Goal: Task Accomplishment & Management: Complete application form

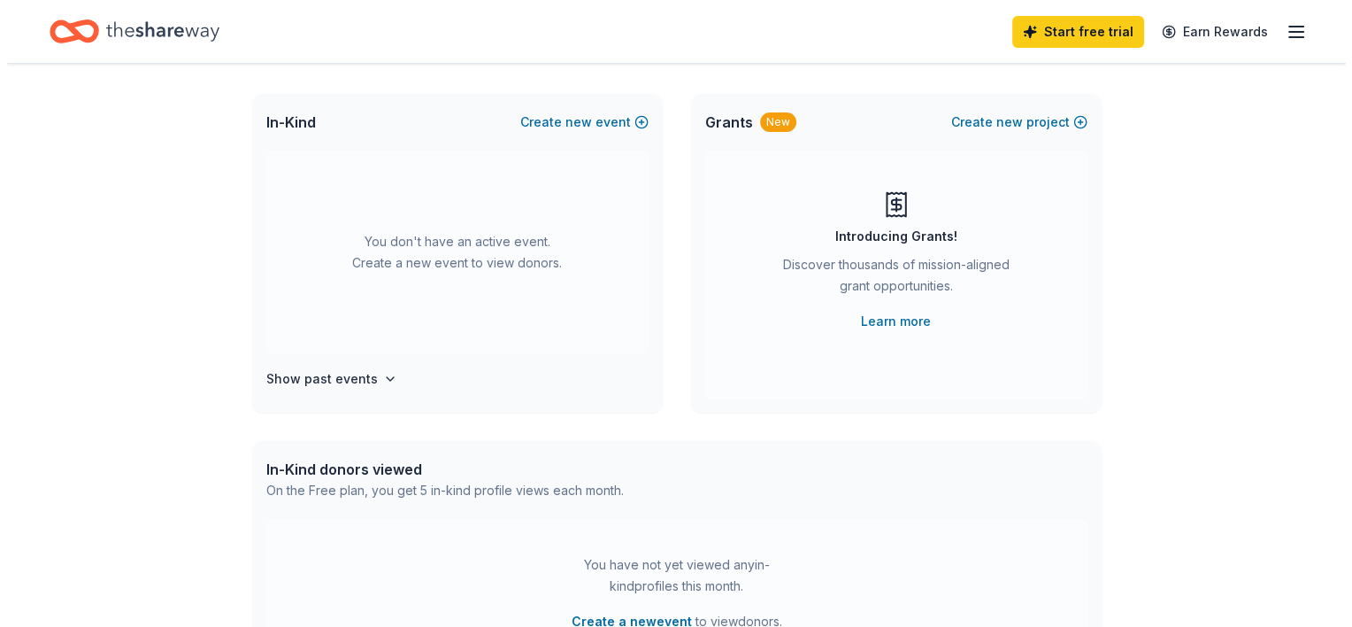
scroll to position [89, 0]
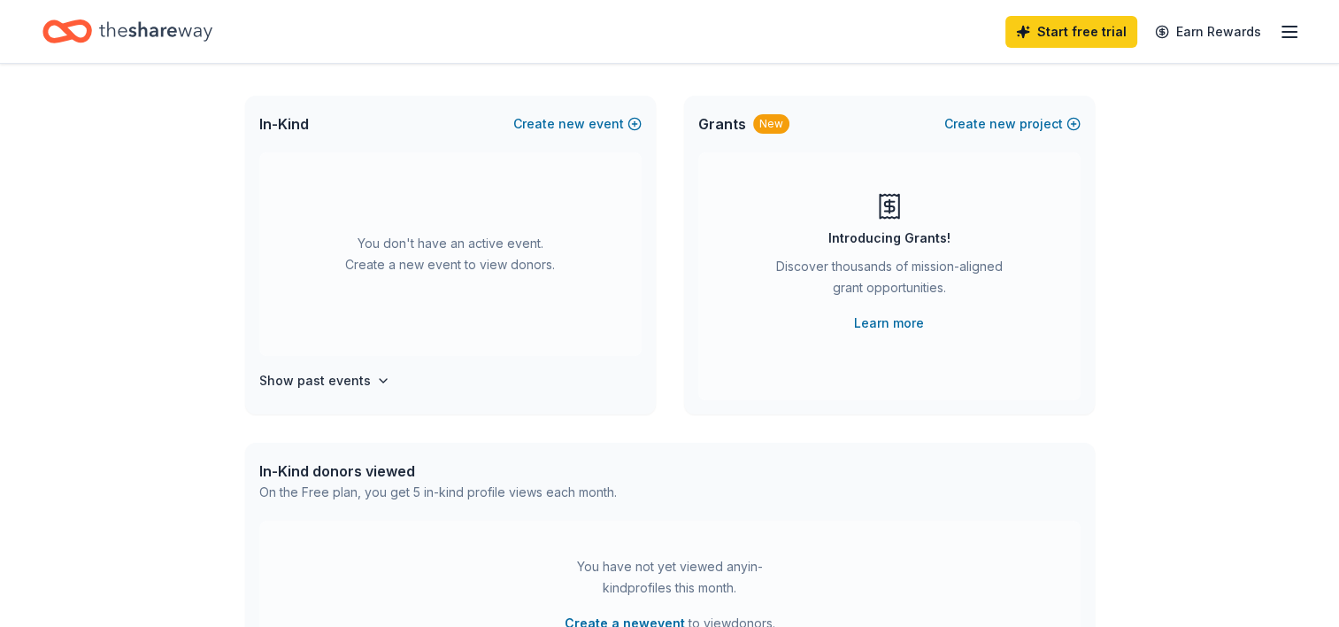
click at [553, 138] on div "In-Kind Create new event" at bounding box center [450, 124] width 411 height 57
click at [559, 119] on button "Create new event" at bounding box center [577, 123] width 128 height 21
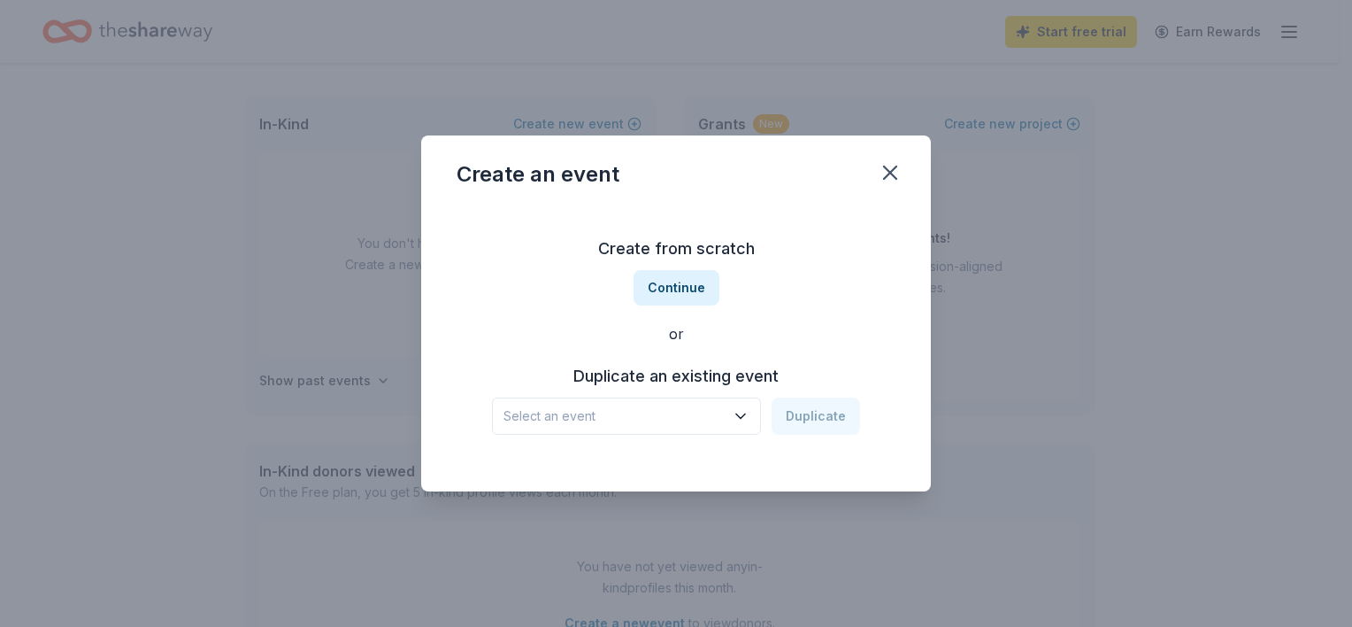
click at [643, 422] on span "Select an event" at bounding box center [614, 415] width 221 height 21
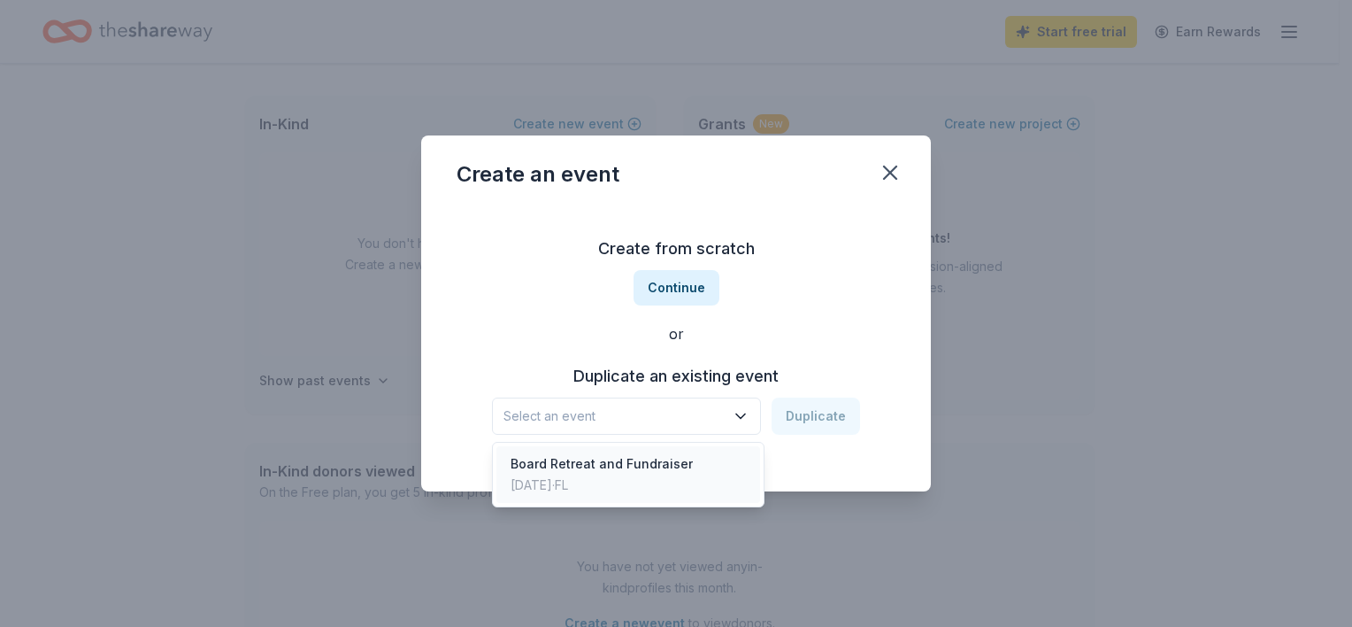
click at [637, 464] on div "Board Retreat and Fundraiser" at bounding box center [602, 463] width 182 height 21
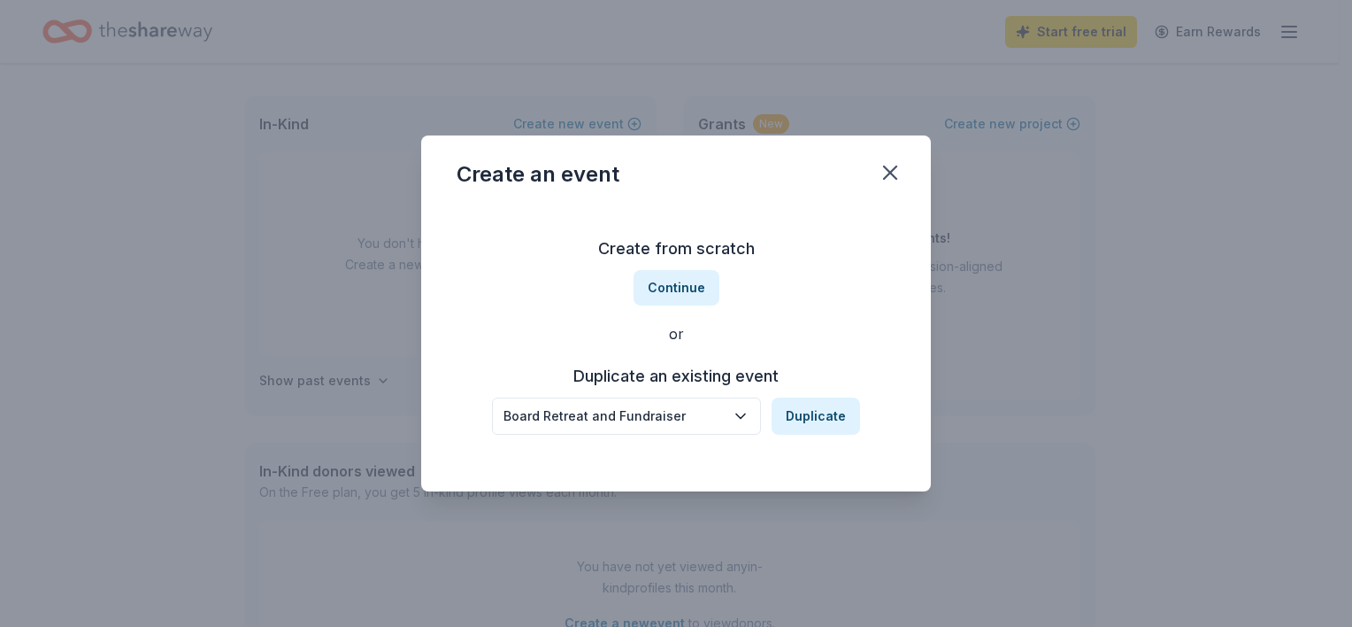
click at [735, 419] on icon "button" at bounding box center [741, 416] width 18 height 18
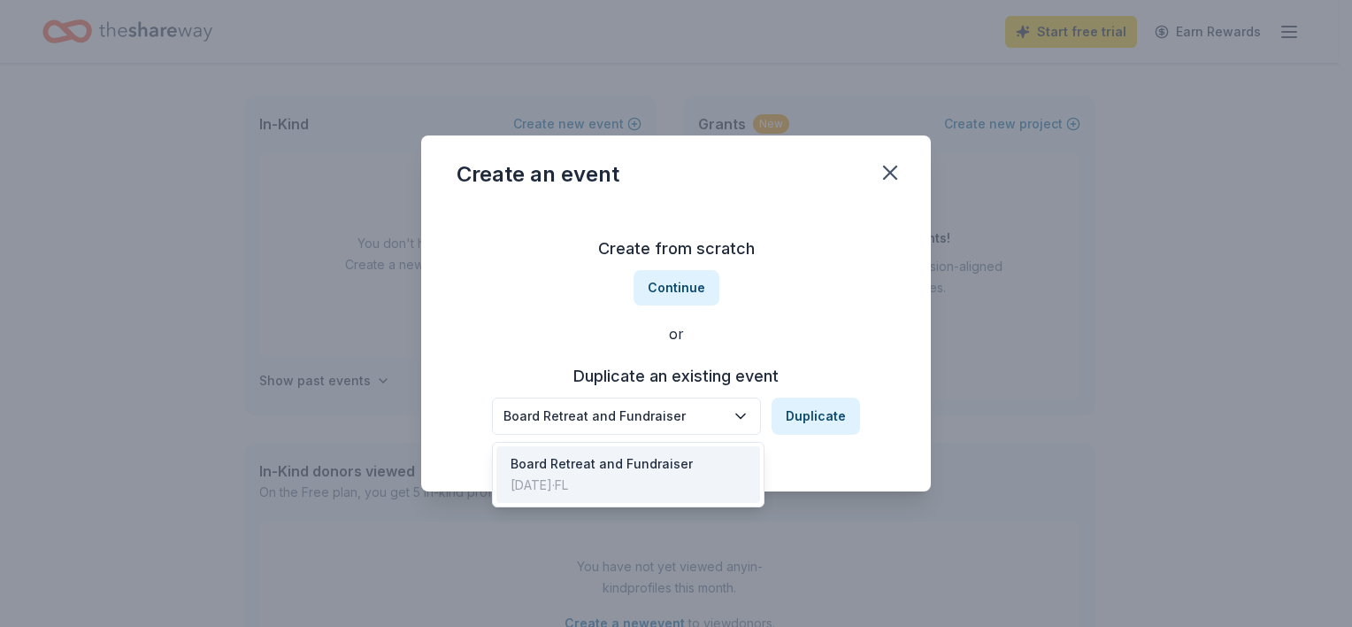
click at [670, 278] on div "Create from scratch Continue or Duplicate an existing event Board Retreat and F…" at bounding box center [676, 334] width 439 height 257
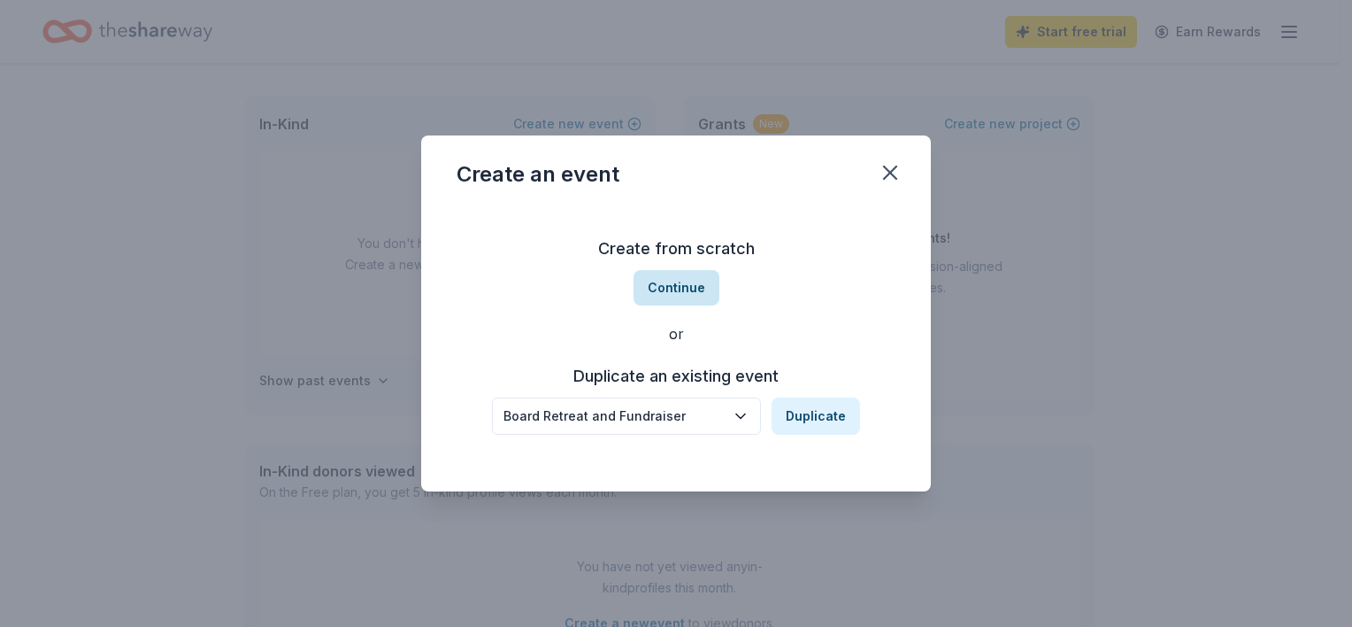
click at [671, 286] on button "Continue" at bounding box center [677, 287] width 86 height 35
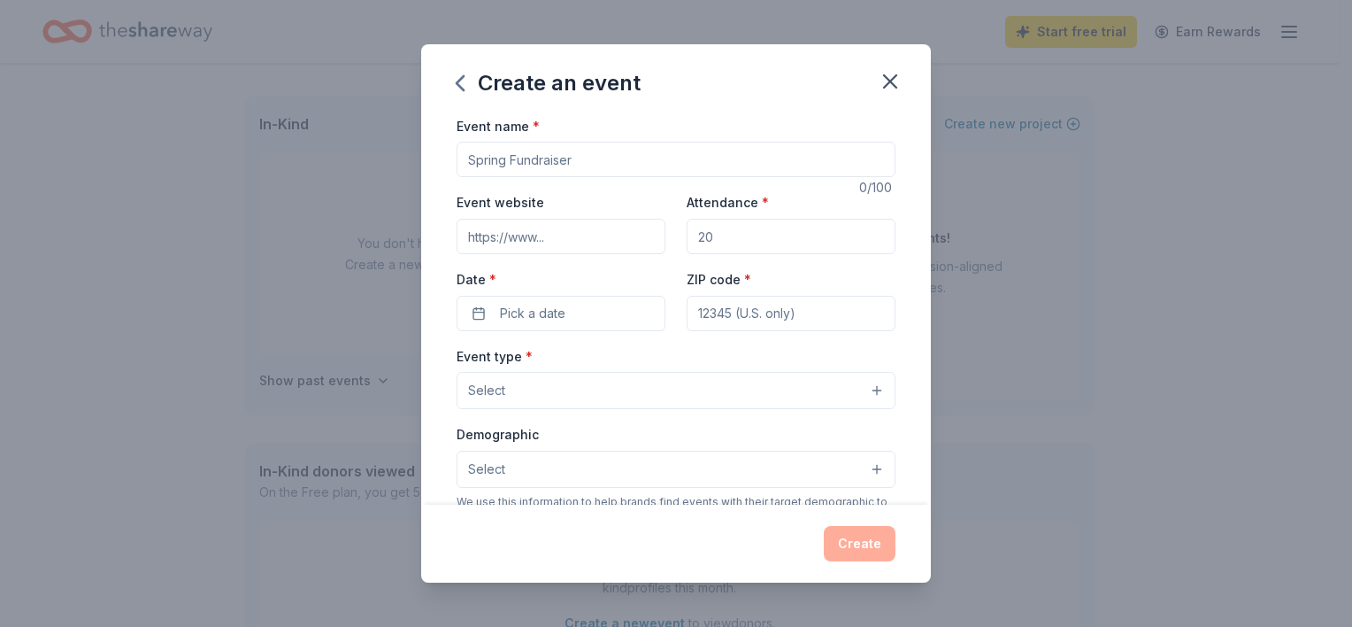
click at [522, 166] on input "Event name *" at bounding box center [676, 159] width 439 height 35
drag, startPoint x: 568, startPoint y: 156, endPoint x: 397, endPoint y: 152, distance: 170.8
click at [393, 161] on div "Create an event Event name * 0 /100 Event website Attendance * Date * Pick a da…" at bounding box center [676, 313] width 1352 height 627
type input "Board Retreat"
click at [624, 240] on input "Event website" at bounding box center [561, 236] width 209 height 35
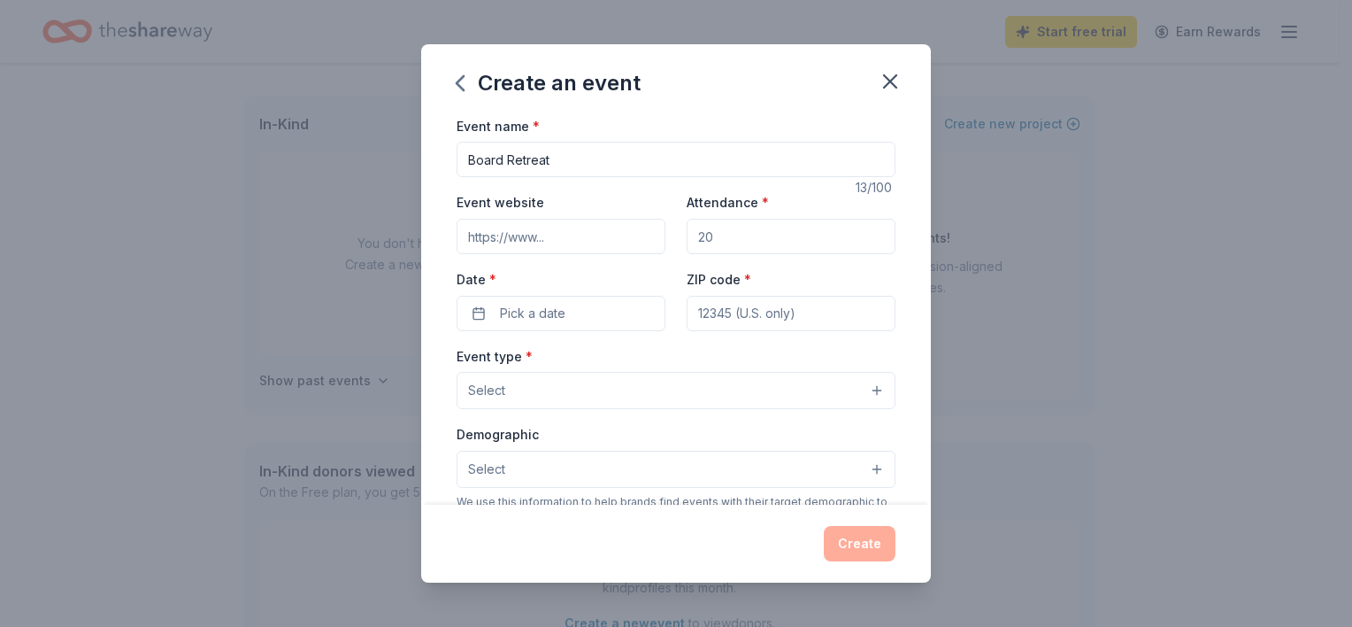
type input "www.fundingthefuturelive.org"
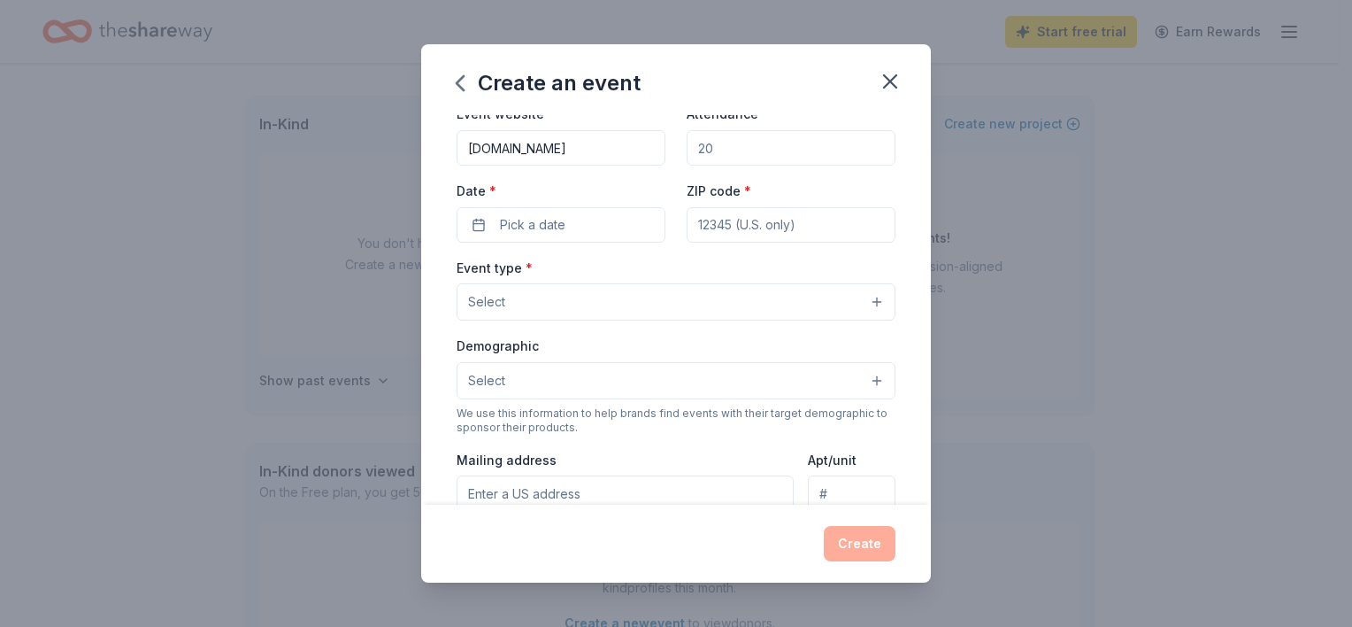
click at [612, 297] on button "Select" at bounding box center [676, 301] width 439 height 37
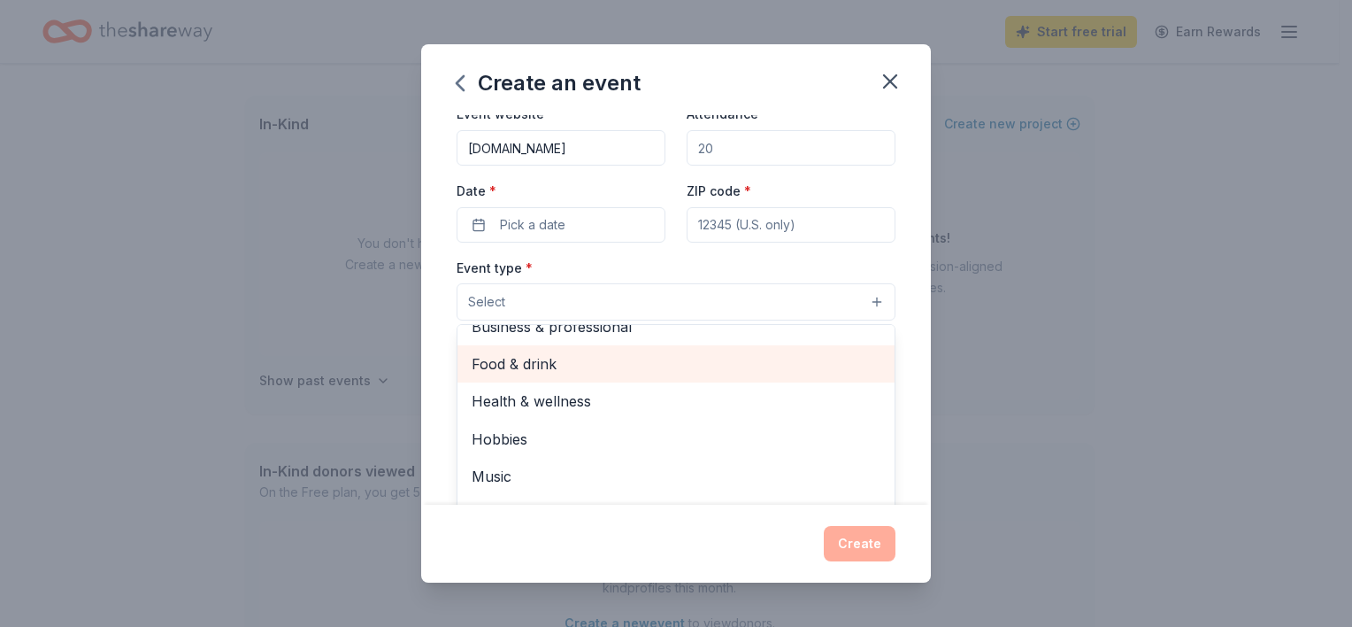
click at [599, 366] on span "Food & drink" at bounding box center [676, 363] width 409 height 23
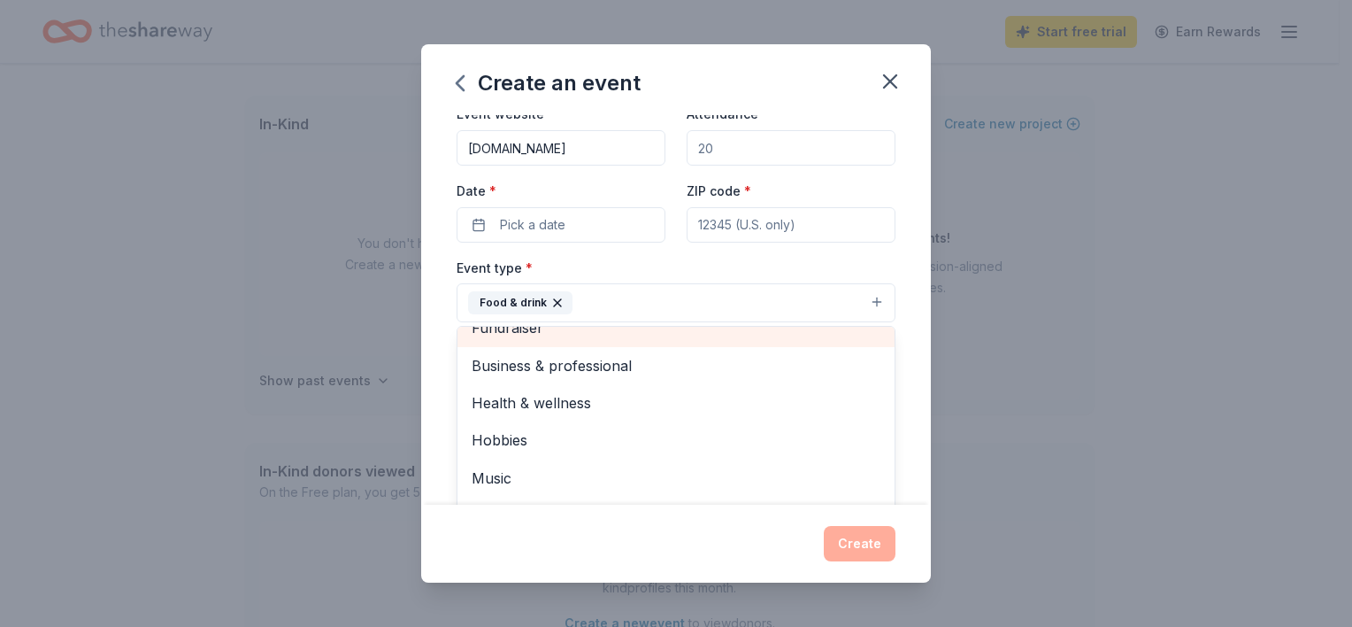
scroll to position [21, 0]
click at [573, 229] on div "Event name * Board Retreat 13 /100 Event website www.fundingthefuturelive.org A…" at bounding box center [676, 437] width 439 height 820
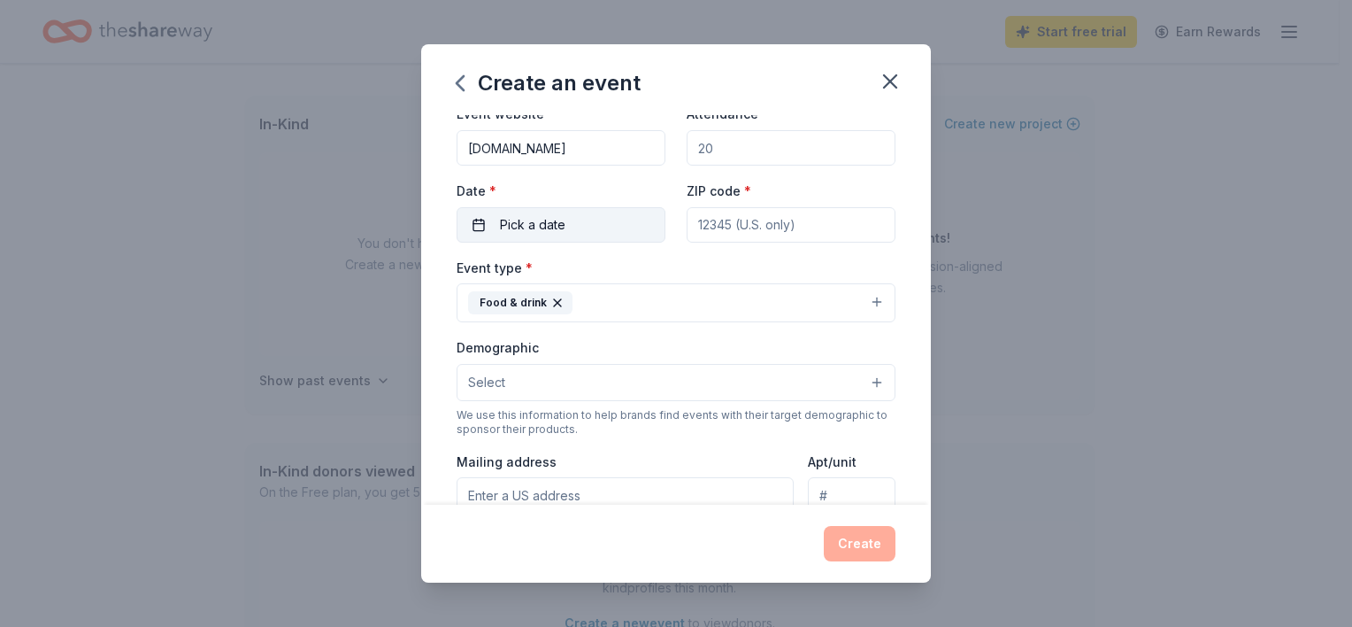
click at [556, 223] on span "Pick a date" at bounding box center [532, 224] width 65 height 21
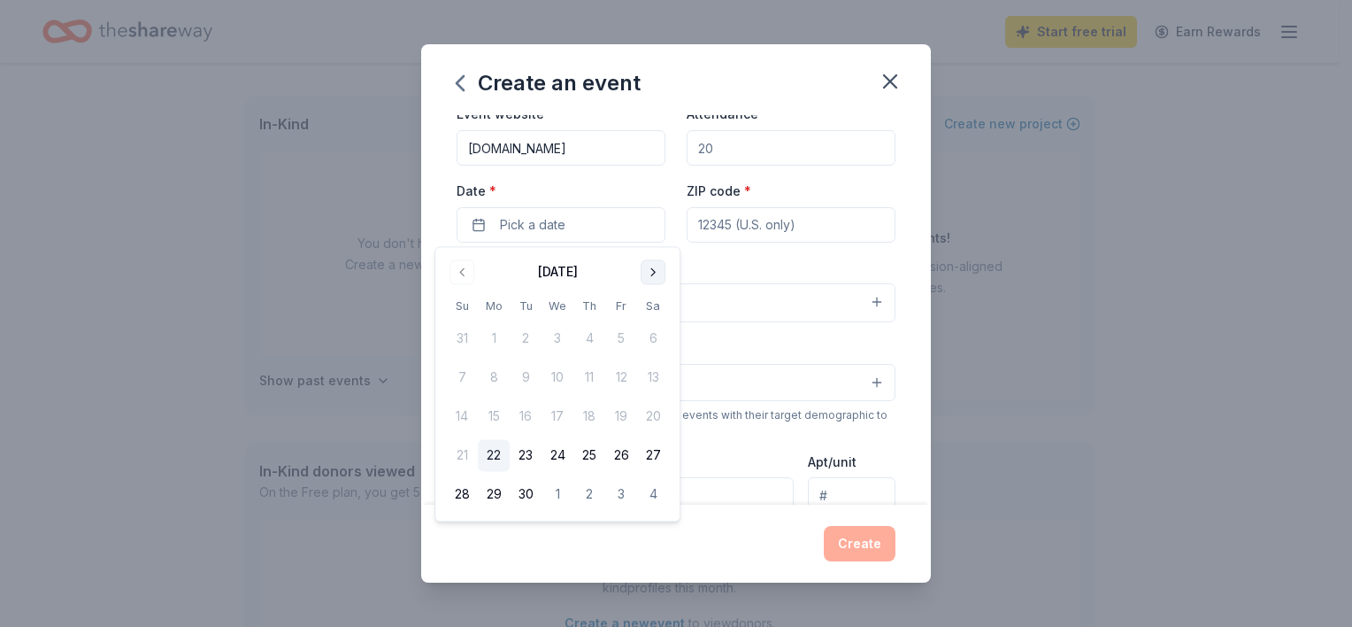
click at [659, 269] on button "Go to next month" at bounding box center [653, 271] width 25 height 25
click at [620, 425] on button "14" at bounding box center [621, 417] width 32 height 32
click at [912, 252] on div "Event name * Board Retreat 13 /100 Event website www.fundingthefuturelive.org A…" at bounding box center [676, 309] width 510 height 389
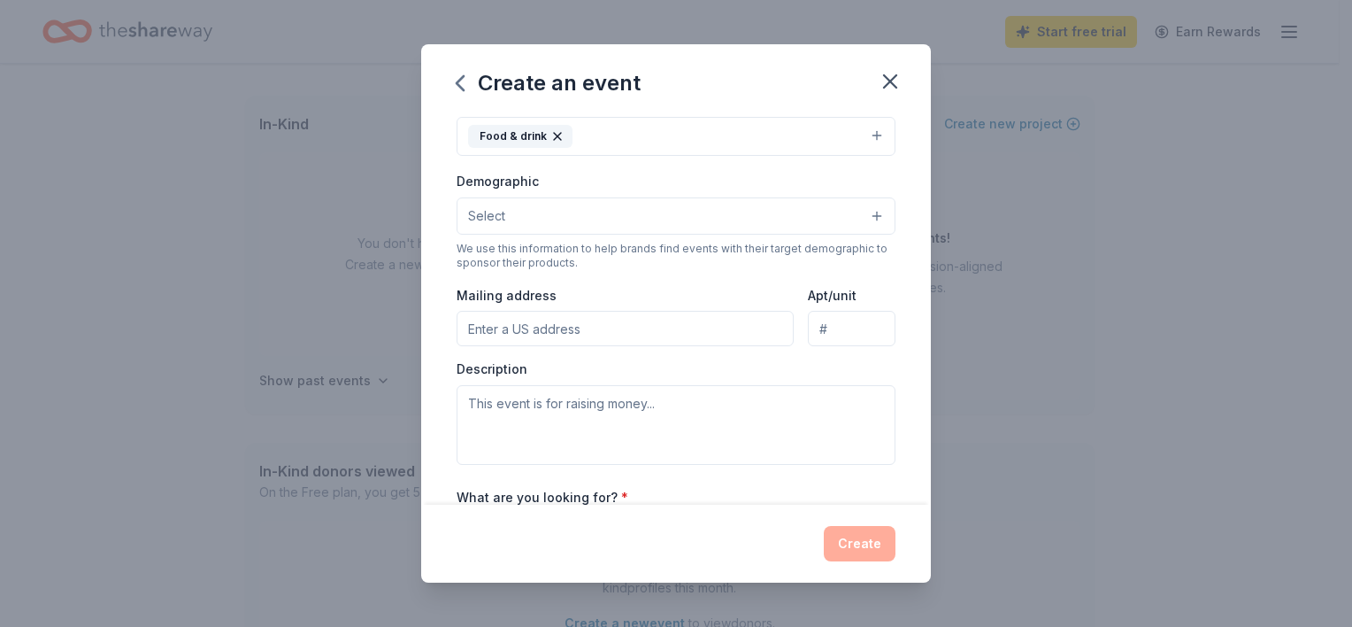
scroll to position [266, 0]
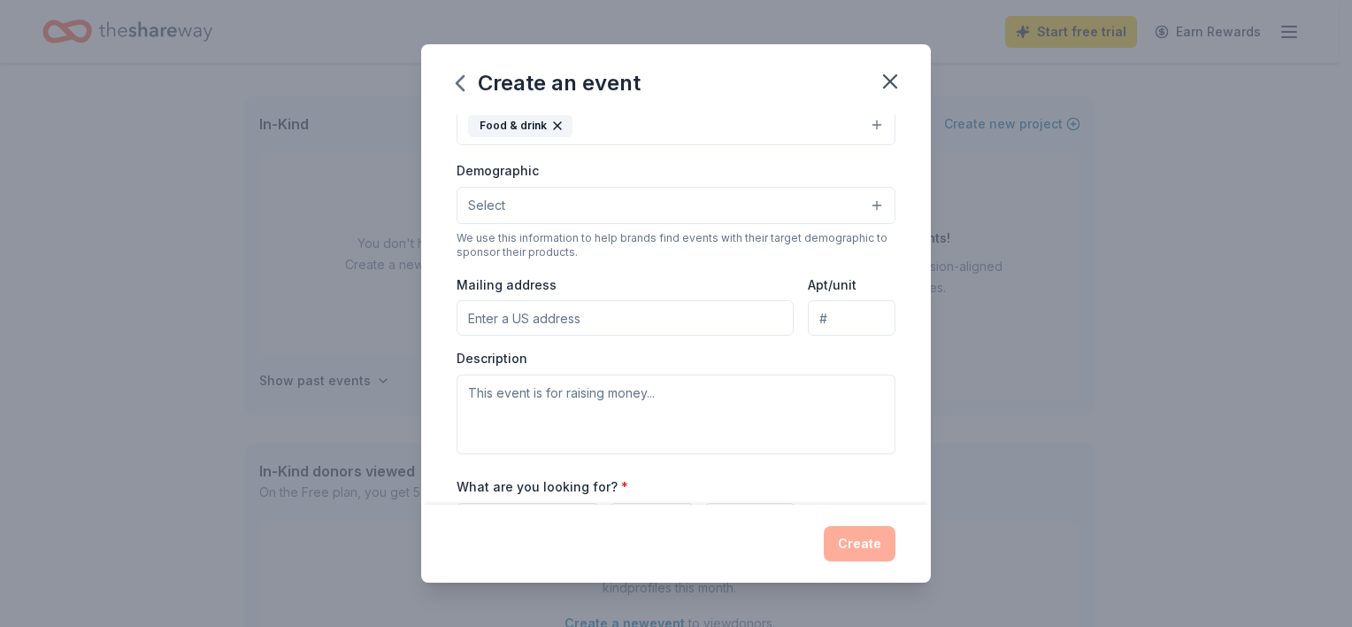
click at [864, 548] on div "Create" at bounding box center [676, 543] width 439 height 35
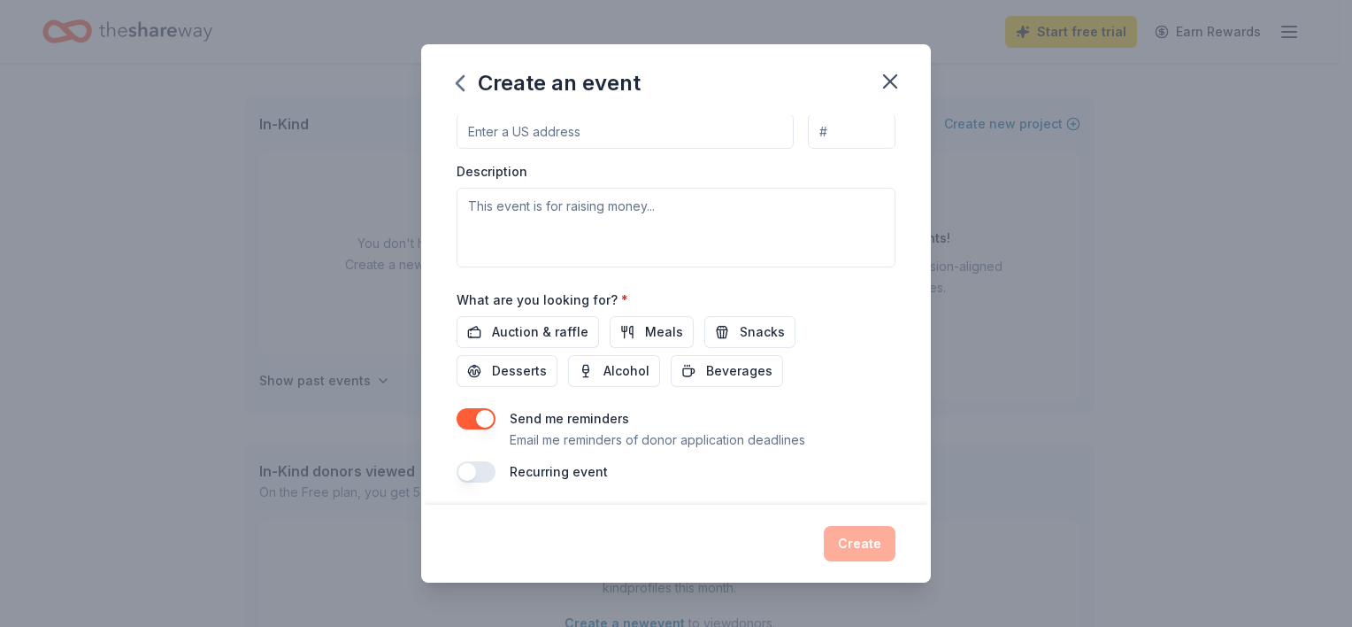
scroll to position [457, 0]
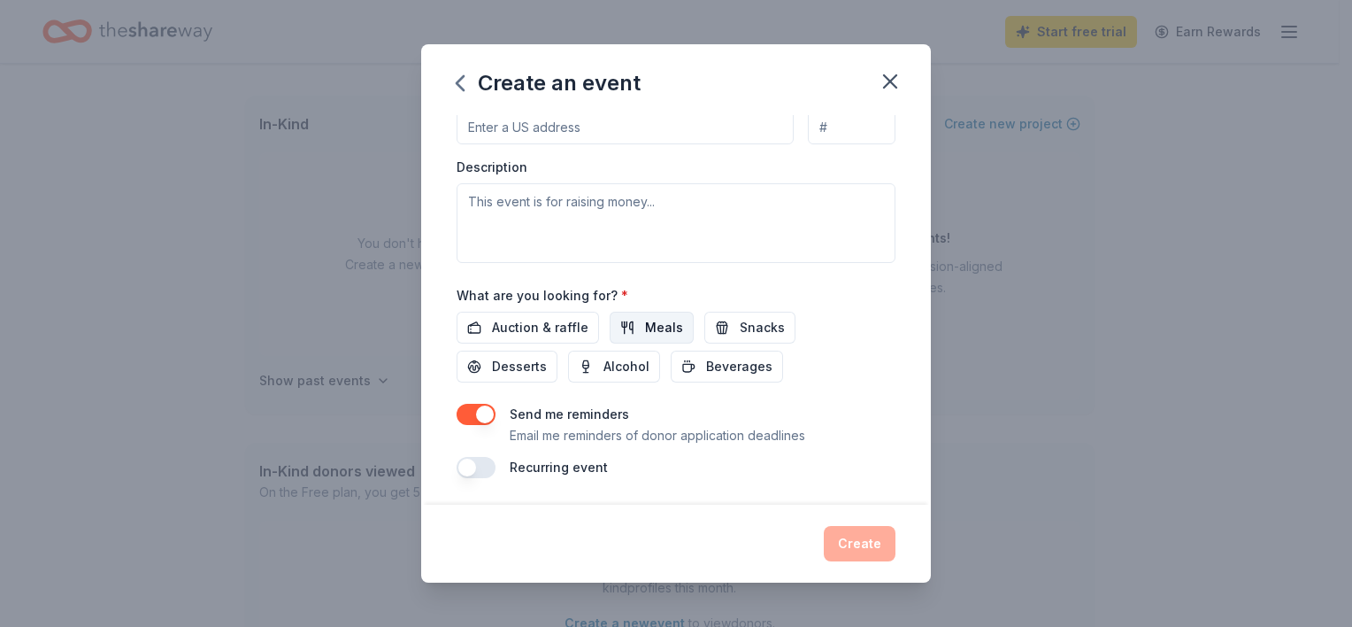
click at [654, 333] on span "Meals" at bounding box center [664, 327] width 38 height 21
click at [740, 331] on span "Snacks" at bounding box center [762, 327] width 45 height 21
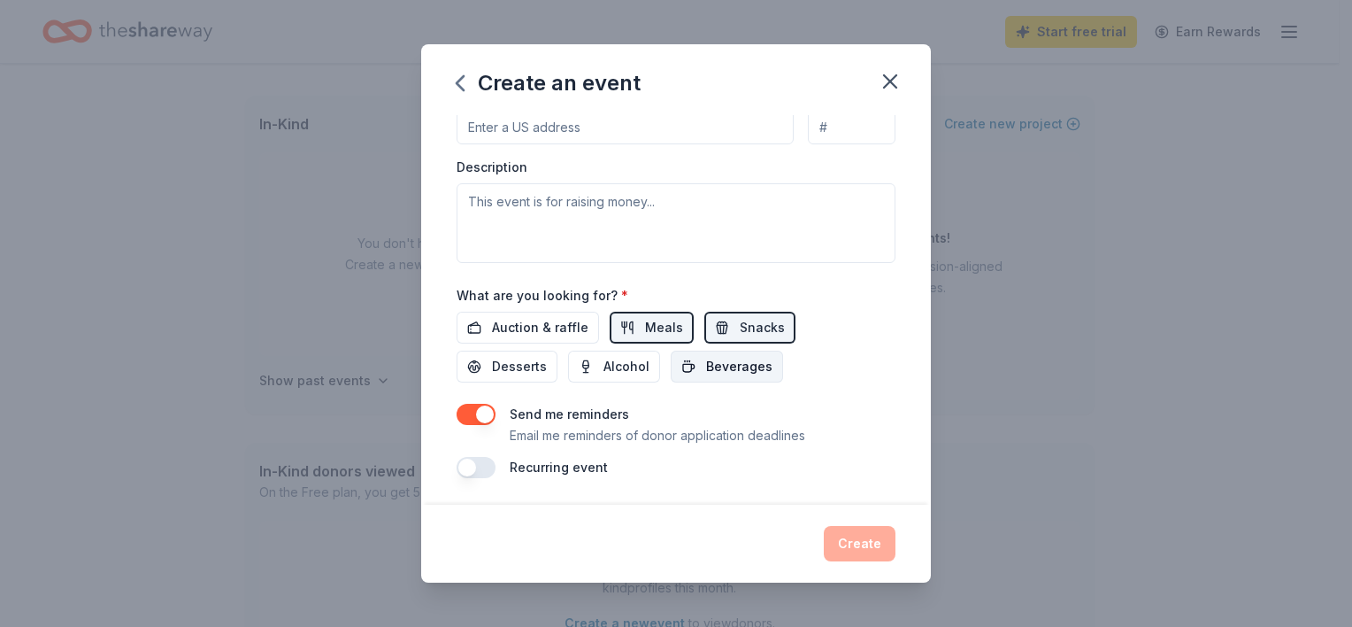
click at [729, 372] on span "Beverages" at bounding box center [739, 366] width 66 height 21
click at [527, 371] on span "Desserts" at bounding box center [519, 366] width 55 height 21
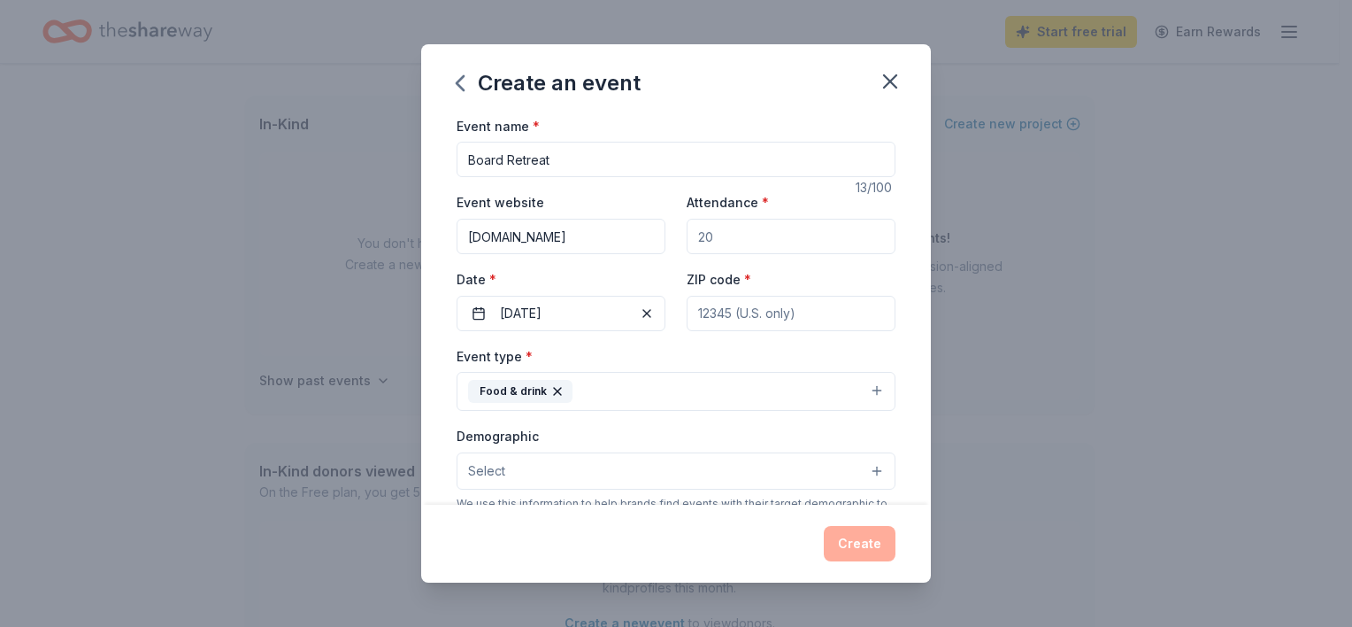
scroll to position [0, 0]
click at [745, 324] on input "ZIP code *" at bounding box center [791, 313] width 209 height 35
click at [779, 322] on input "ZIP code *" at bounding box center [791, 313] width 209 height 35
paste input "37220"
type input "37220"
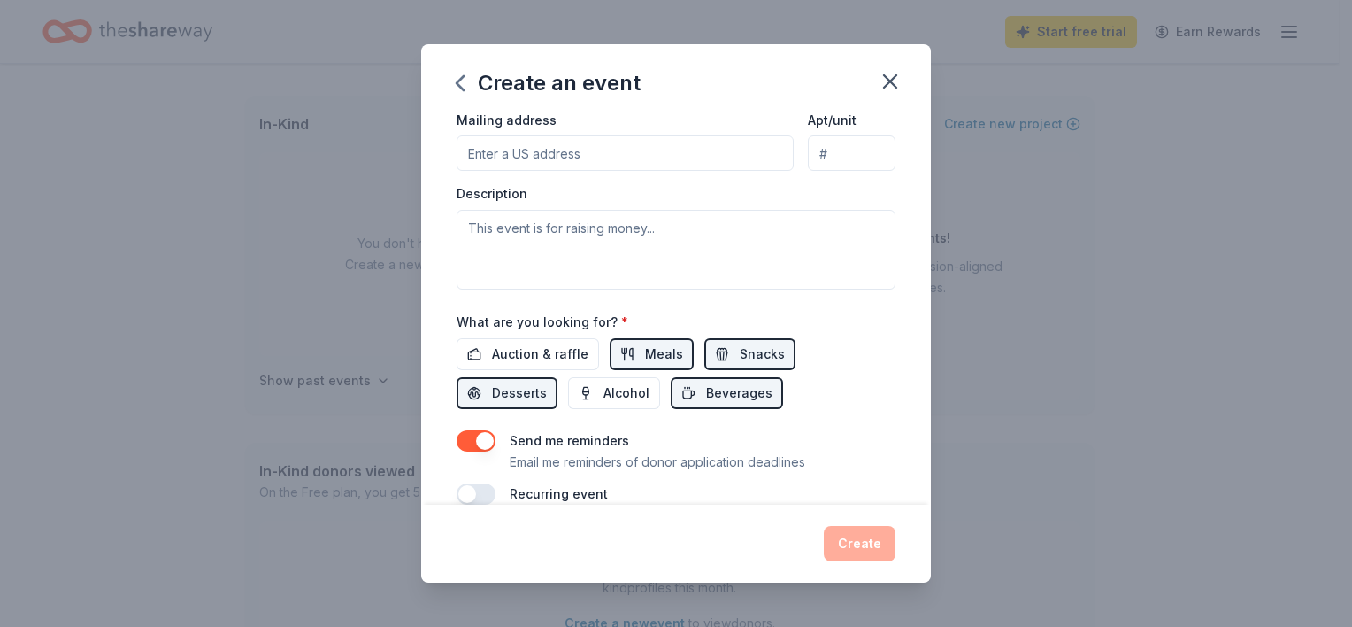
scroll to position [443, 0]
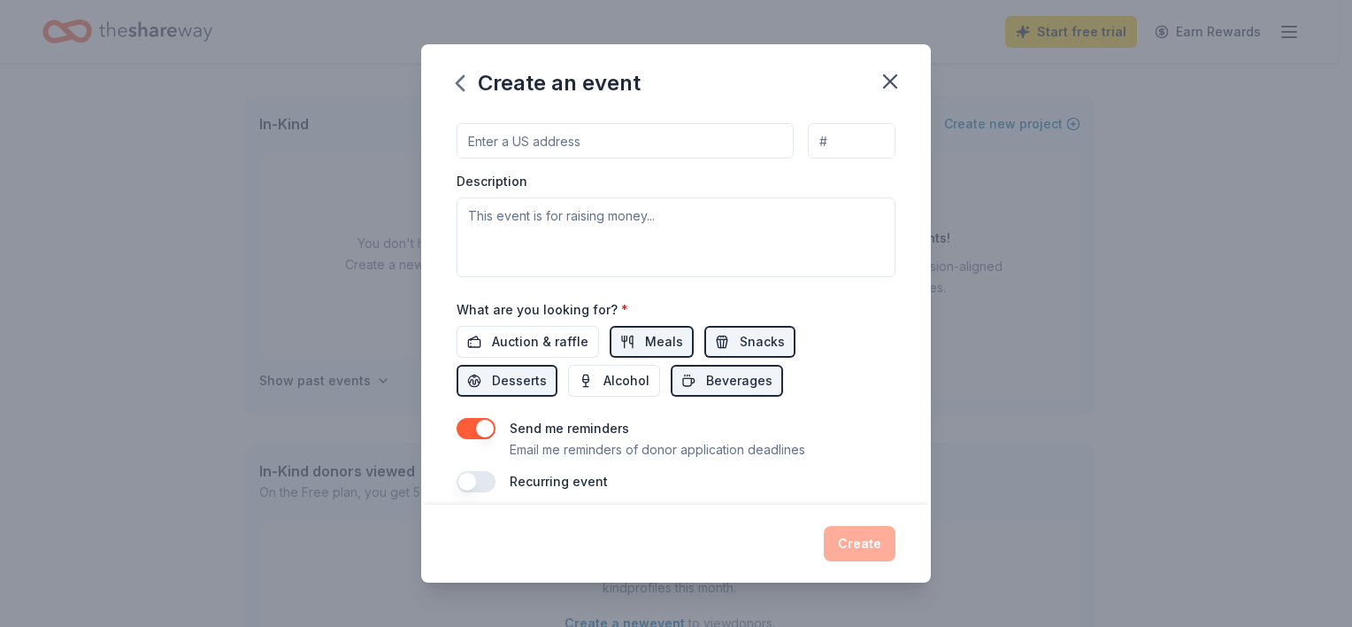
click at [871, 551] on div "Create" at bounding box center [676, 543] width 439 height 35
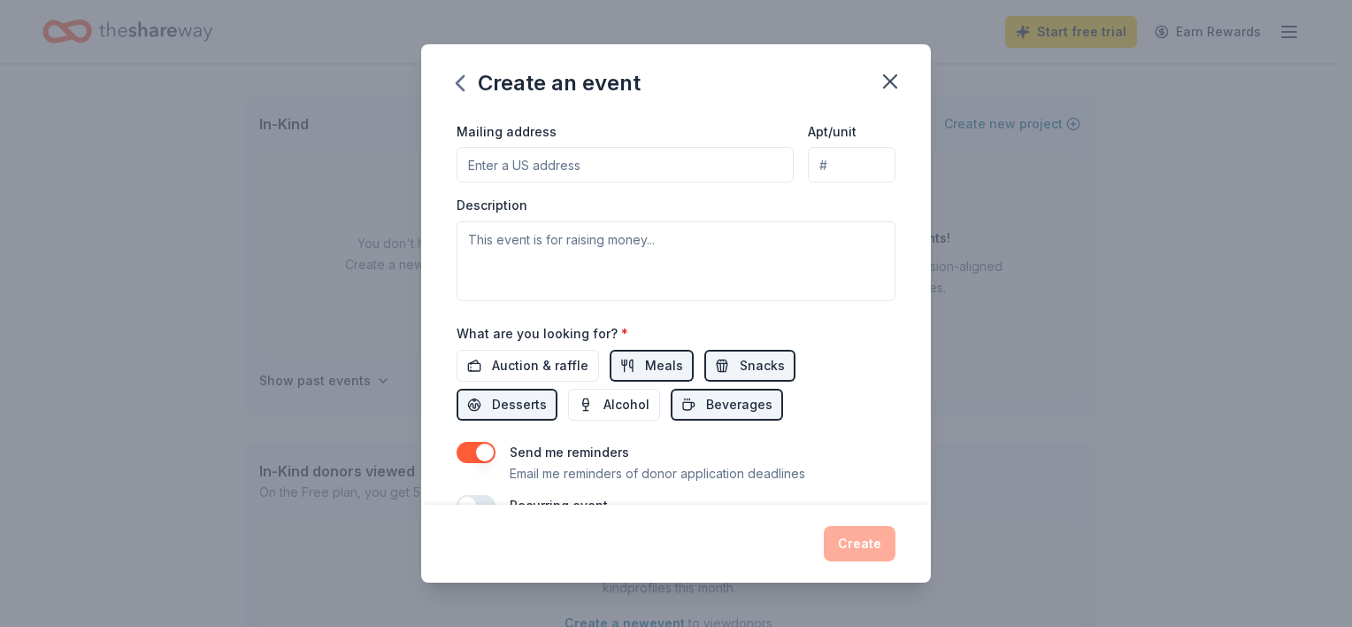
scroll to position [457, 0]
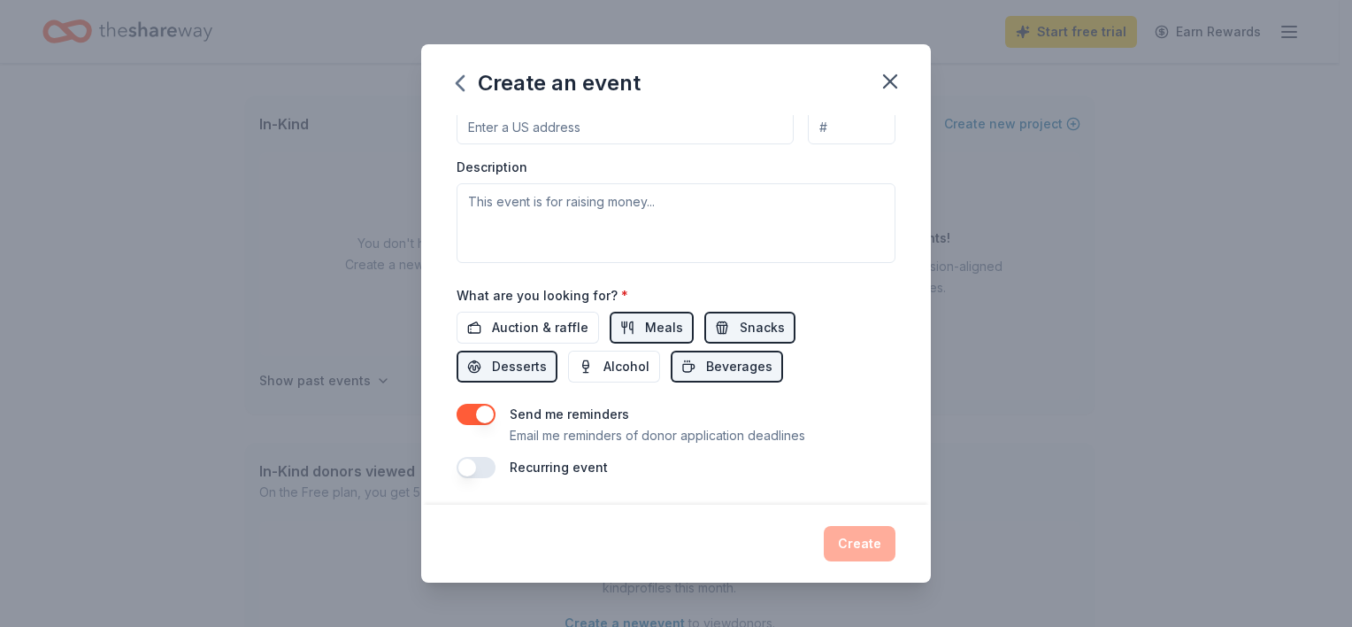
click at [471, 413] on button "button" at bounding box center [476, 414] width 39 height 21
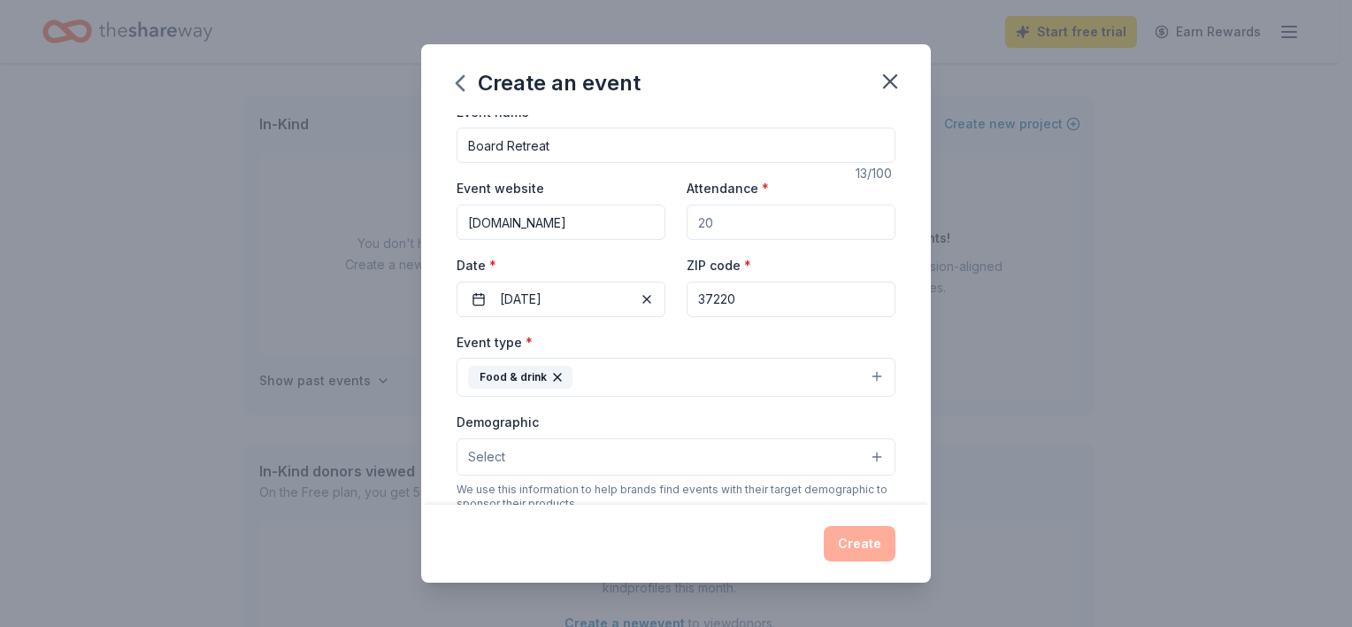
scroll to position [0, 0]
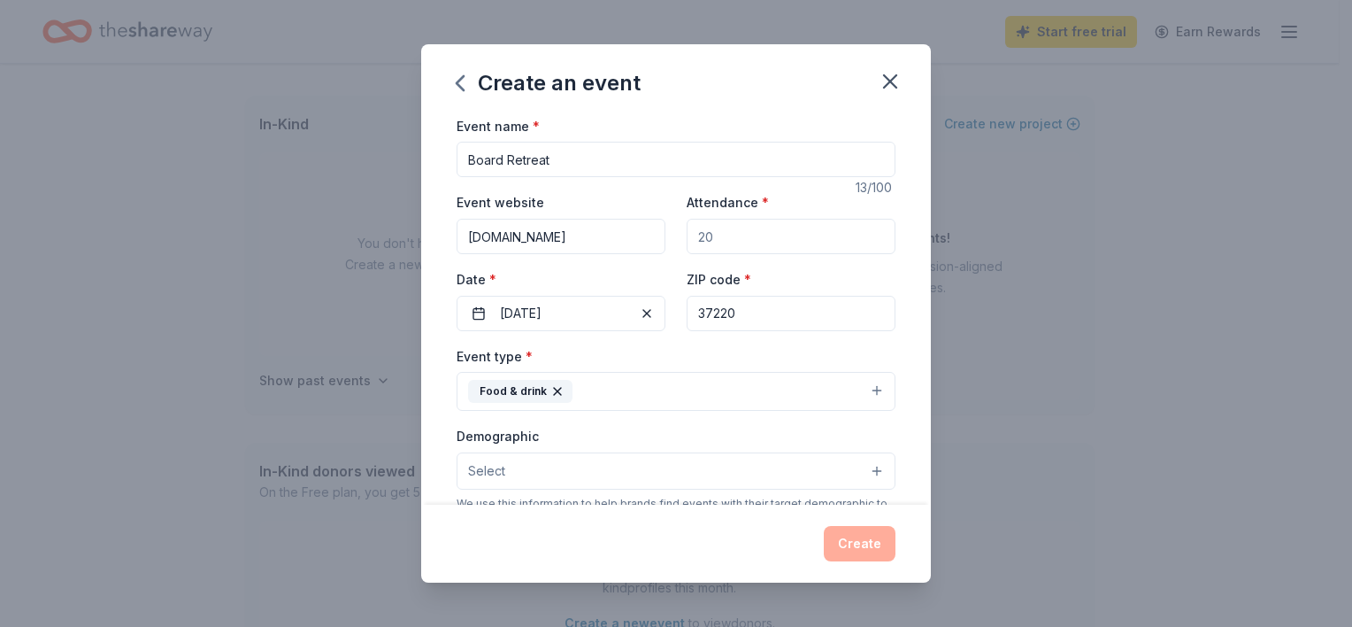
click at [731, 231] on input "Attendance *" at bounding box center [791, 236] width 209 height 35
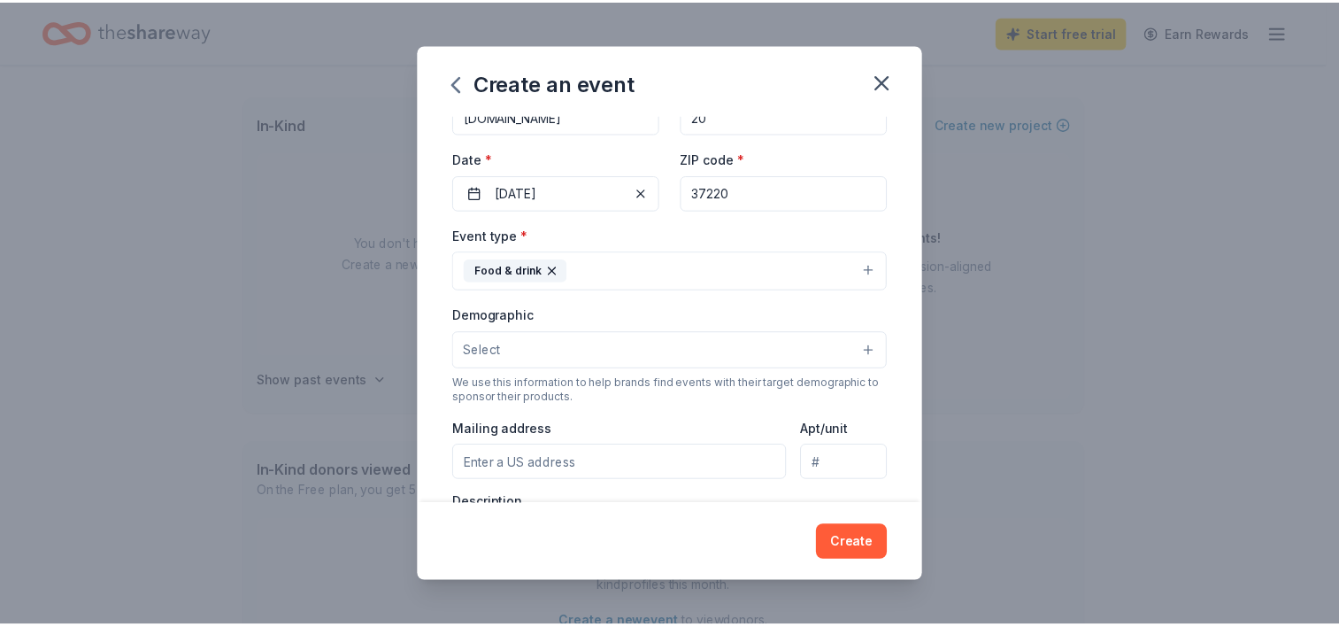
scroll to position [354, 0]
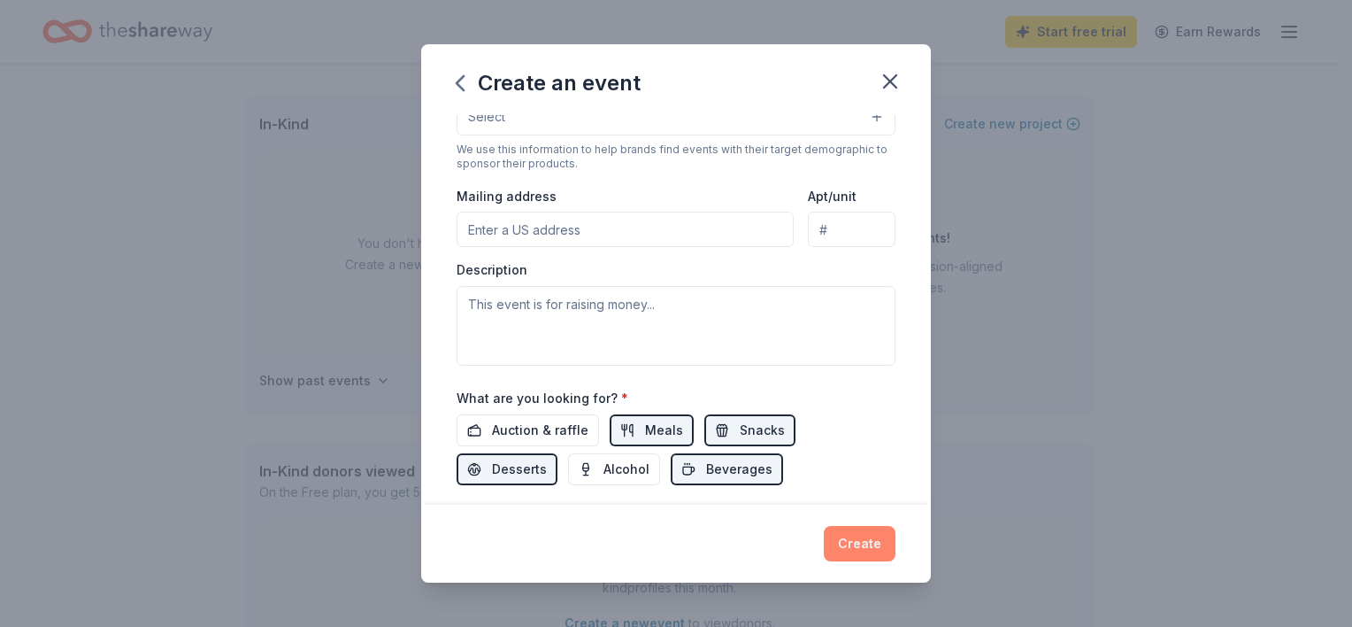
type input "20"
click at [874, 558] on button "Create" at bounding box center [860, 543] width 72 height 35
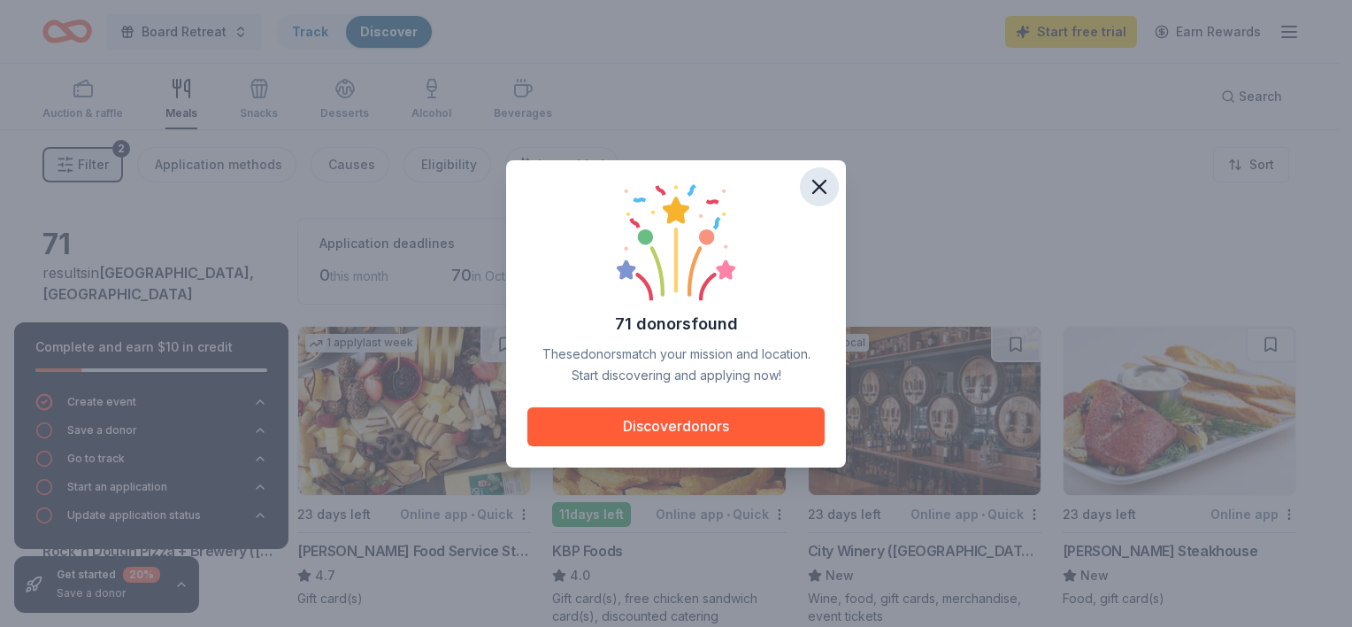
click at [821, 188] on icon "button" at bounding box center [819, 187] width 12 height 12
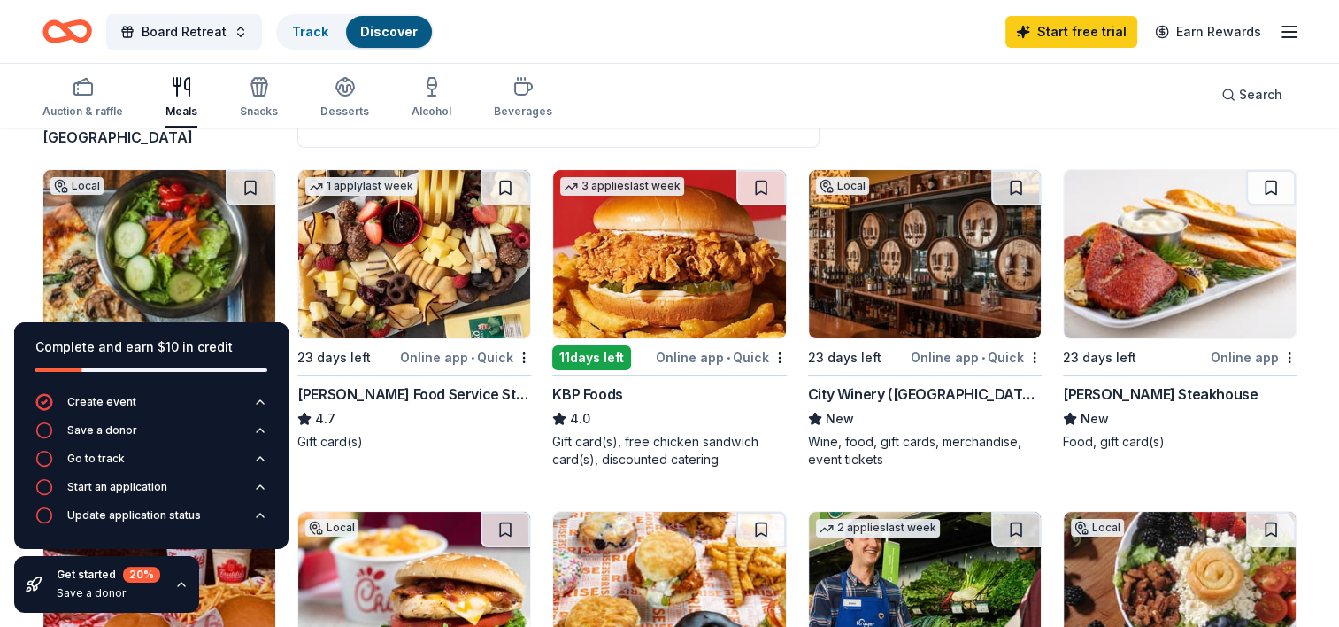
scroll to position [266, 0]
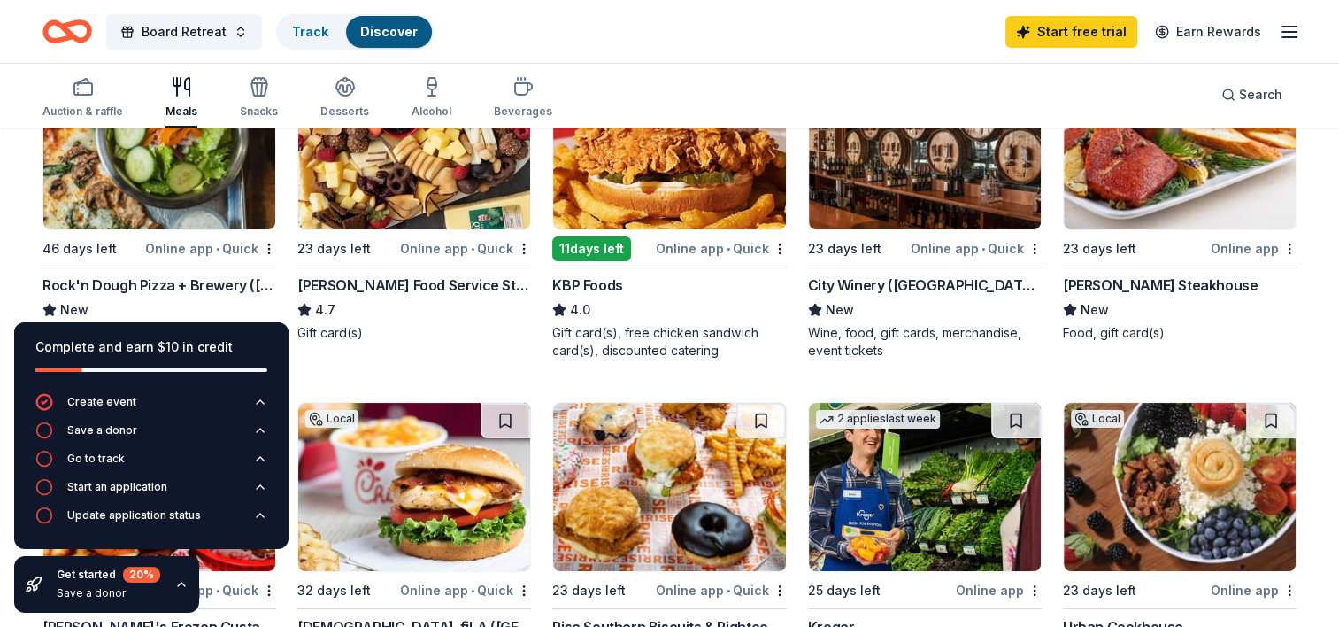
click at [180, 581] on icon "button" at bounding box center [181, 584] width 14 height 14
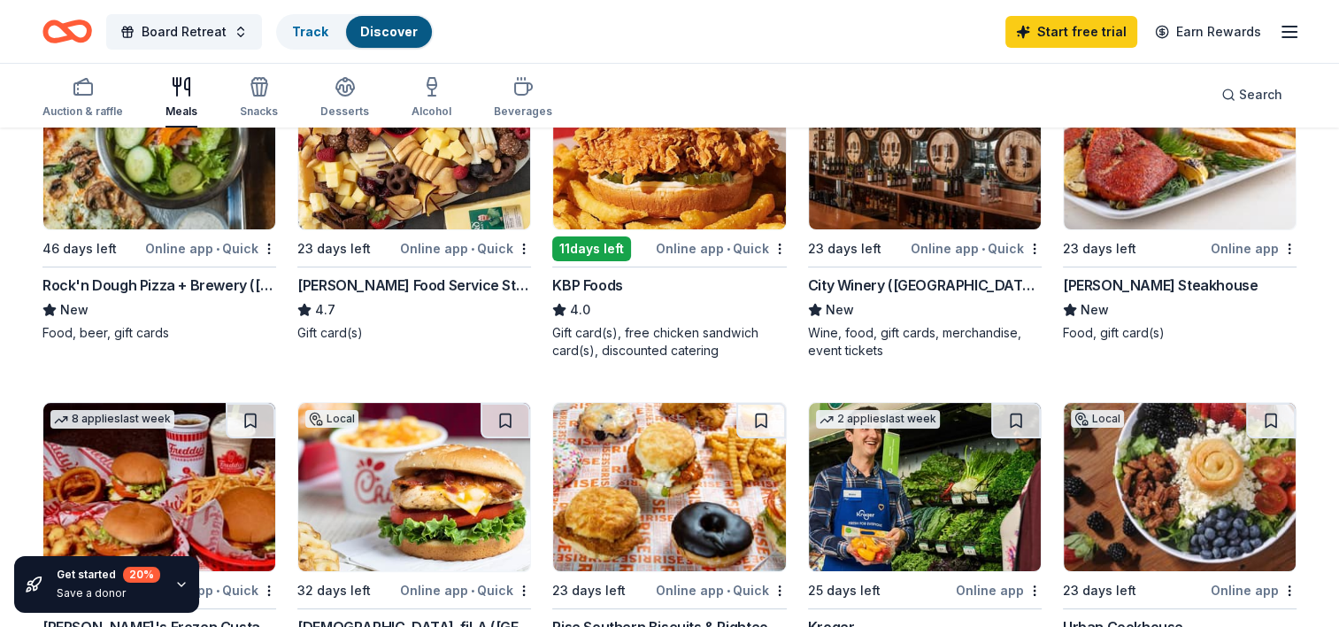
click at [867, 284] on div "City Winery (Nashville)" at bounding box center [925, 284] width 234 height 21
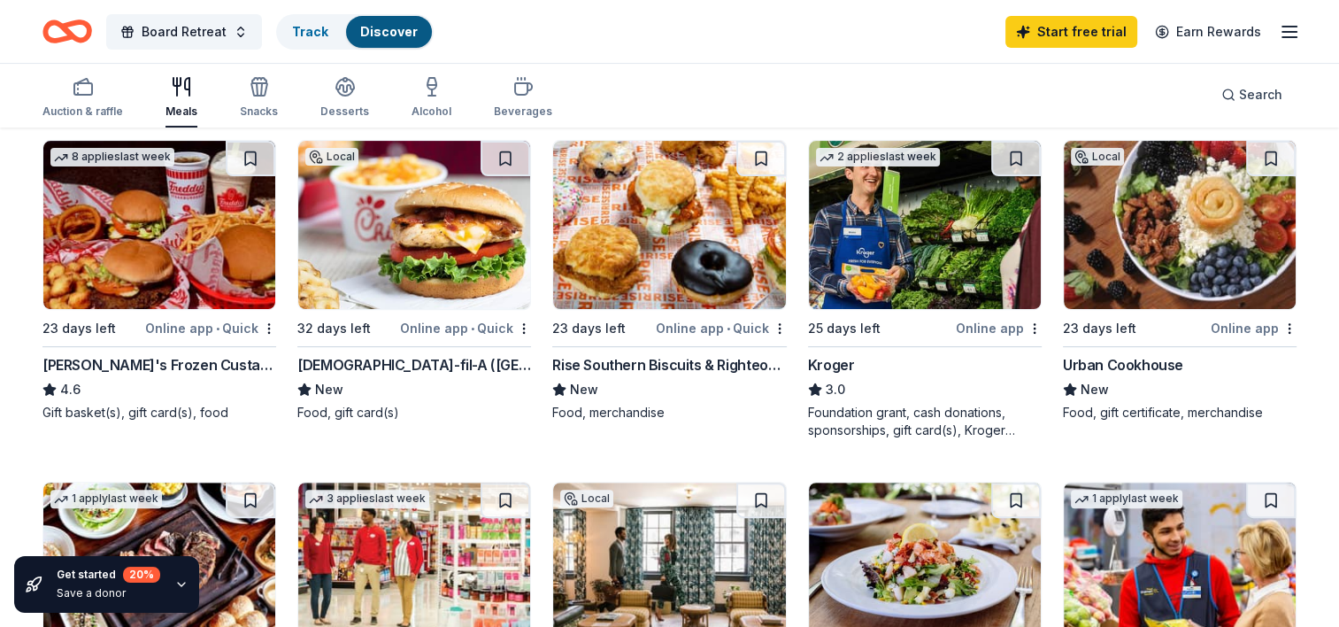
scroll to position [531, 0]
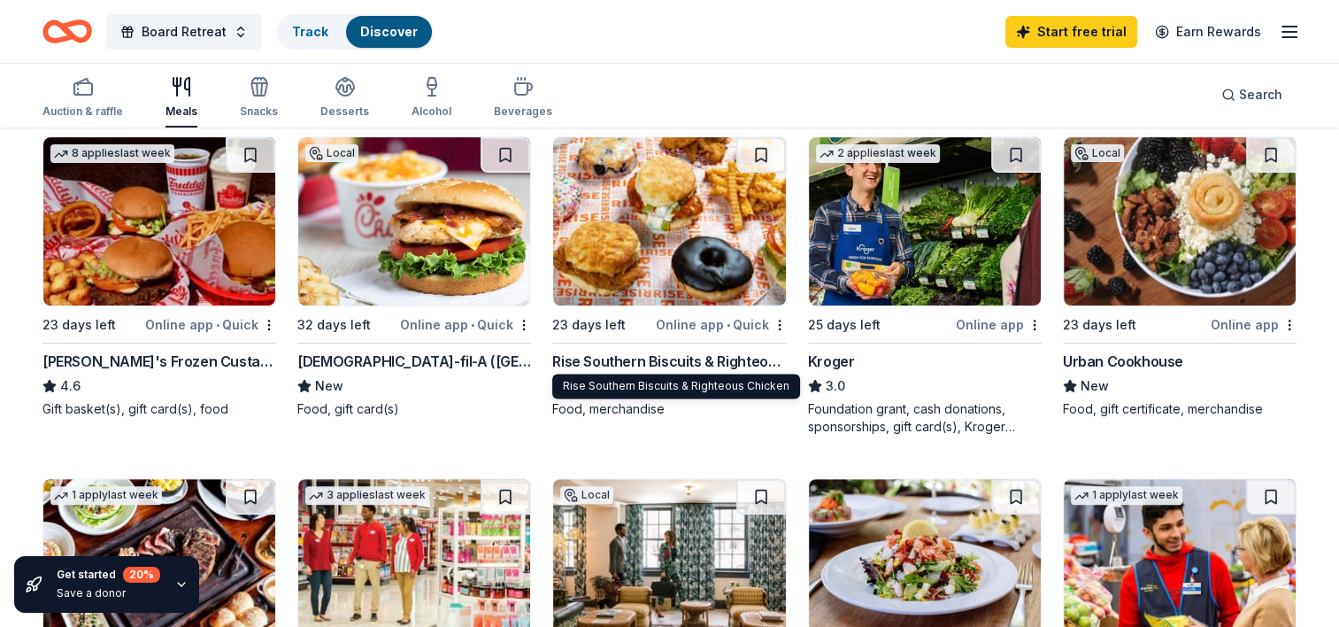
click at [701, 358] on div "Rise Southern Biscuits & Righteous Chicken" at bounding box center [669, 360] width 234 height 21
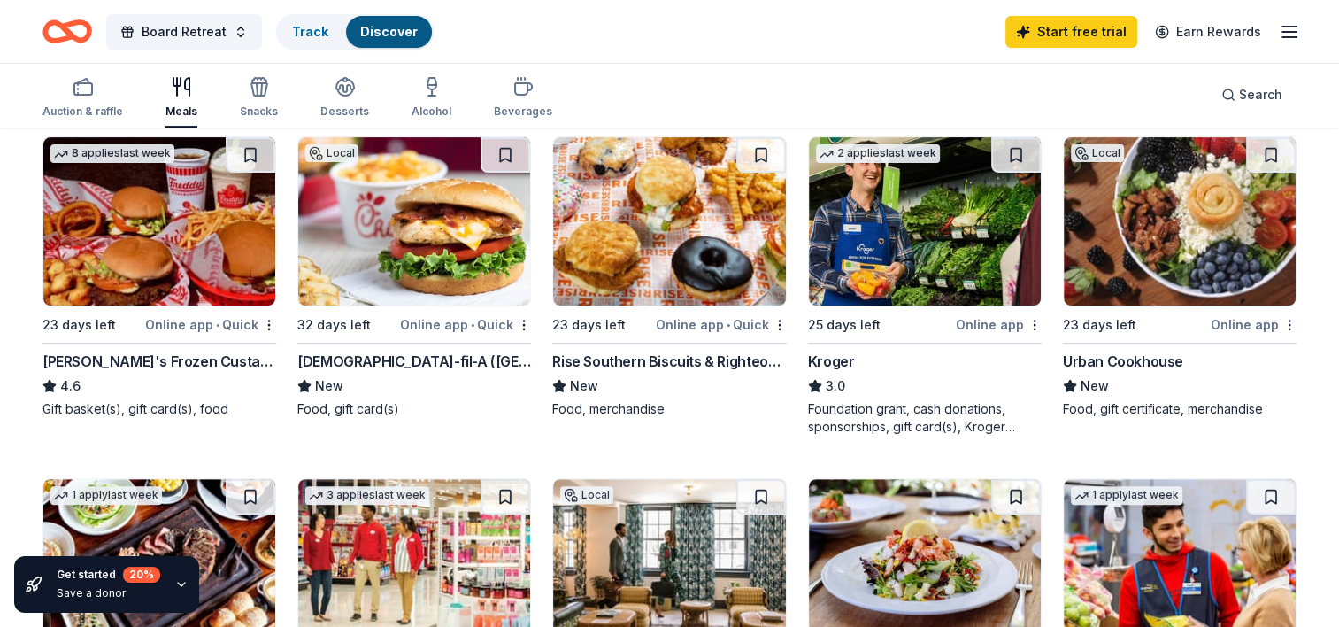
click at [843, 357] on div "Kroger" at bounding box center [831, 360] width 47 height 21
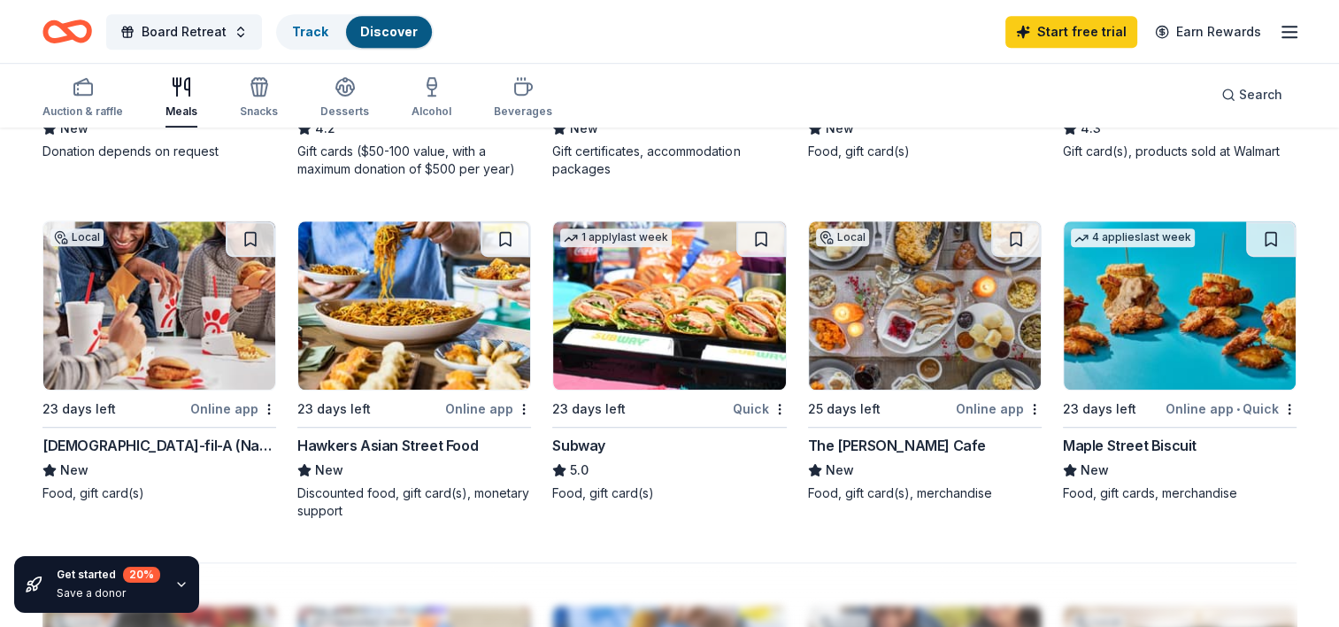
scroll to position [1151, 0]
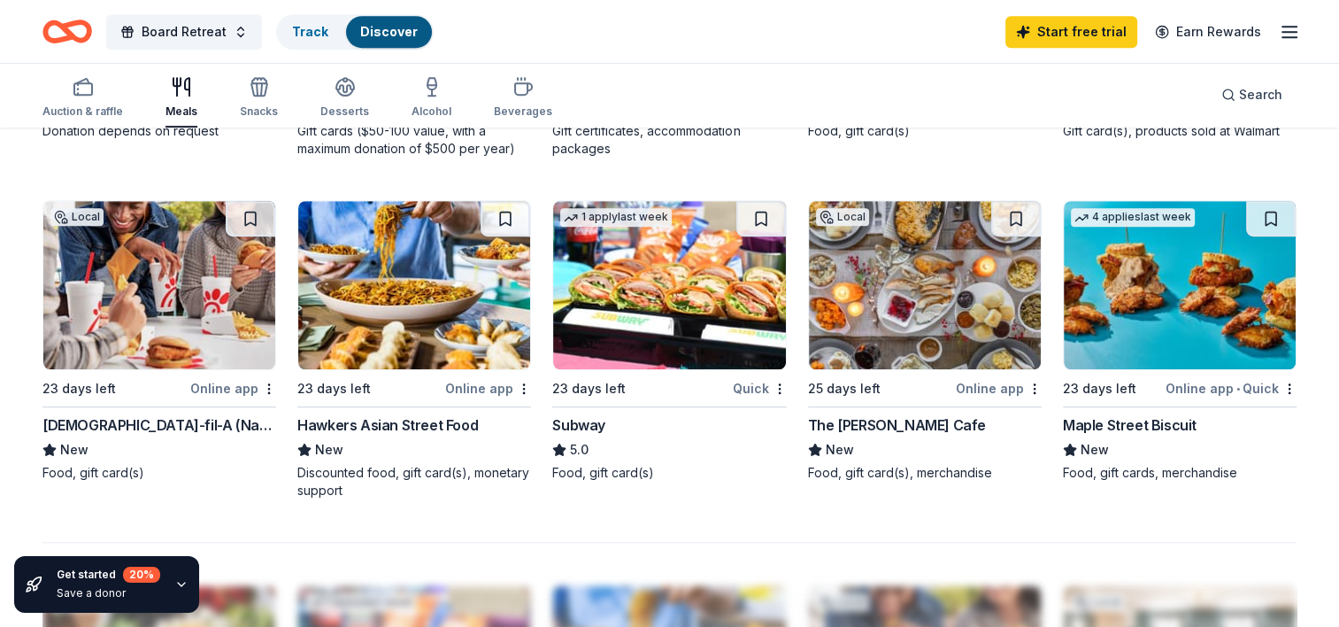
click at [874, 420] on div "The [PERSON_NAME] Cafe" at bounding box center [897, 424] width 178 height 21
click at [1155, 427] on div "Maple Street Biscuit" at bounding box center [1130, 424] width 134 height 21
click at [895, 415] on div "The [PERSON_NAME] Cafe" at bounding box center [897, 424] width 178 height 21
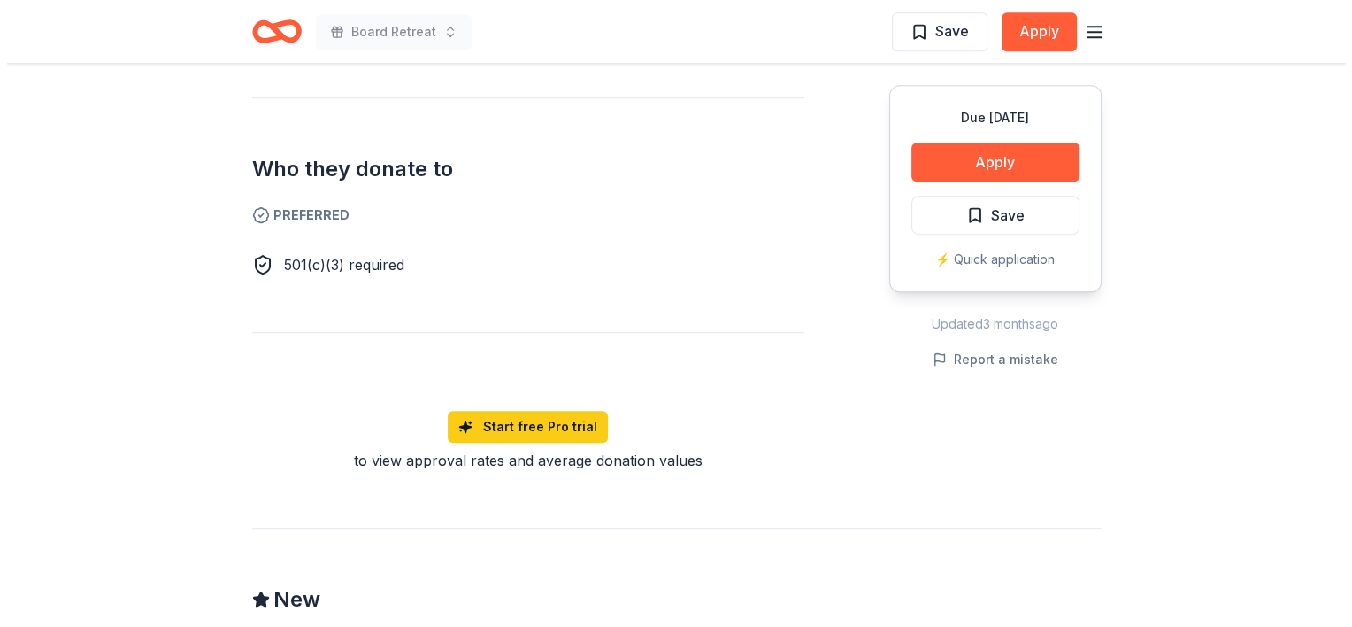
scroll to position [885, 0]
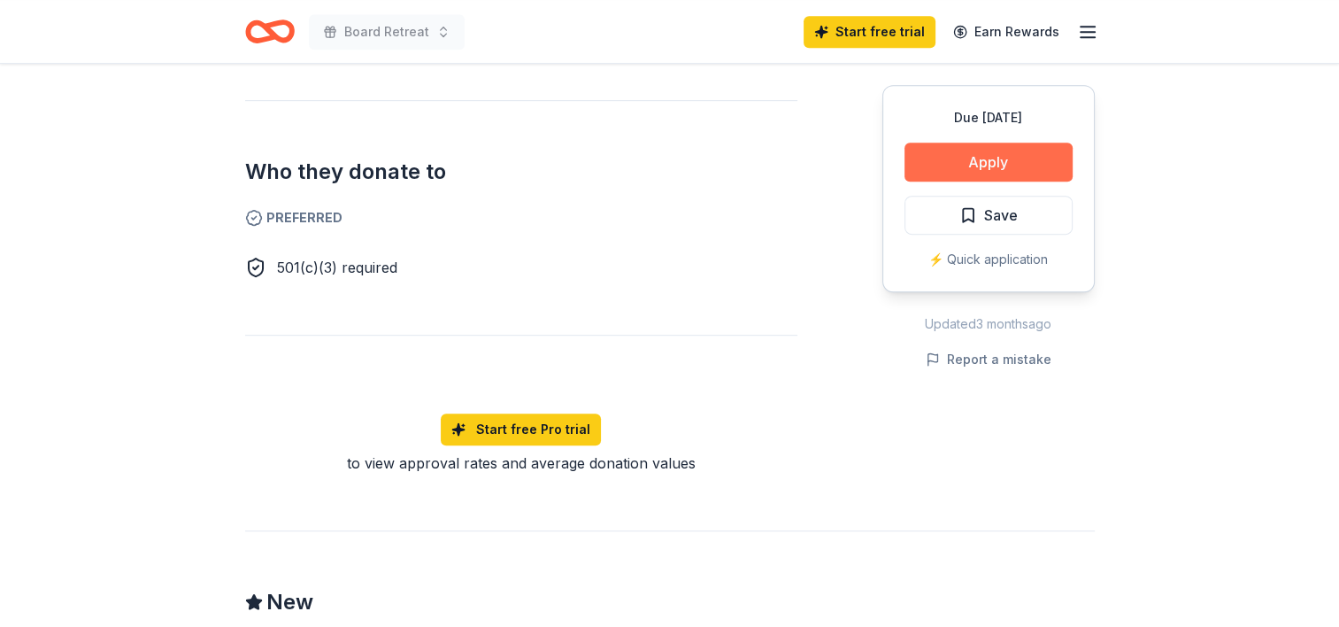
click at [963, 162] on button "Apply" at bounding box center [988, 161] width 168 height 39
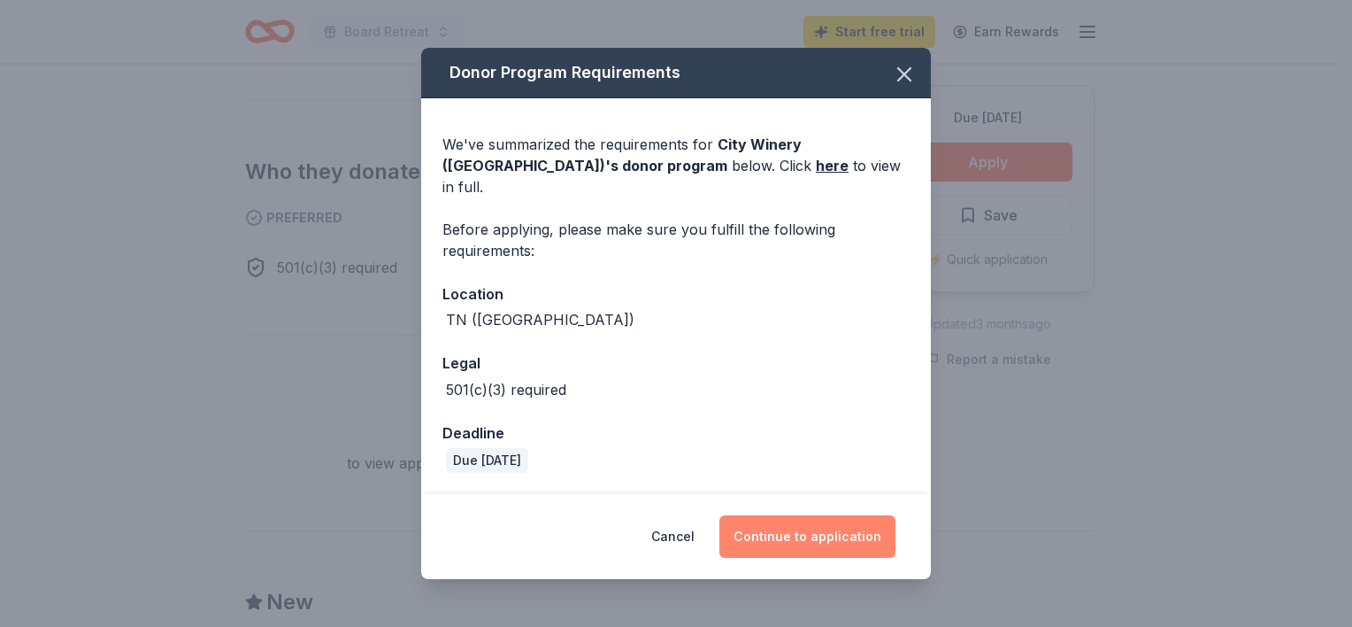
click at [824, 532] on button "Continue to application" at bounding box center [808, 536] width 176 height 42
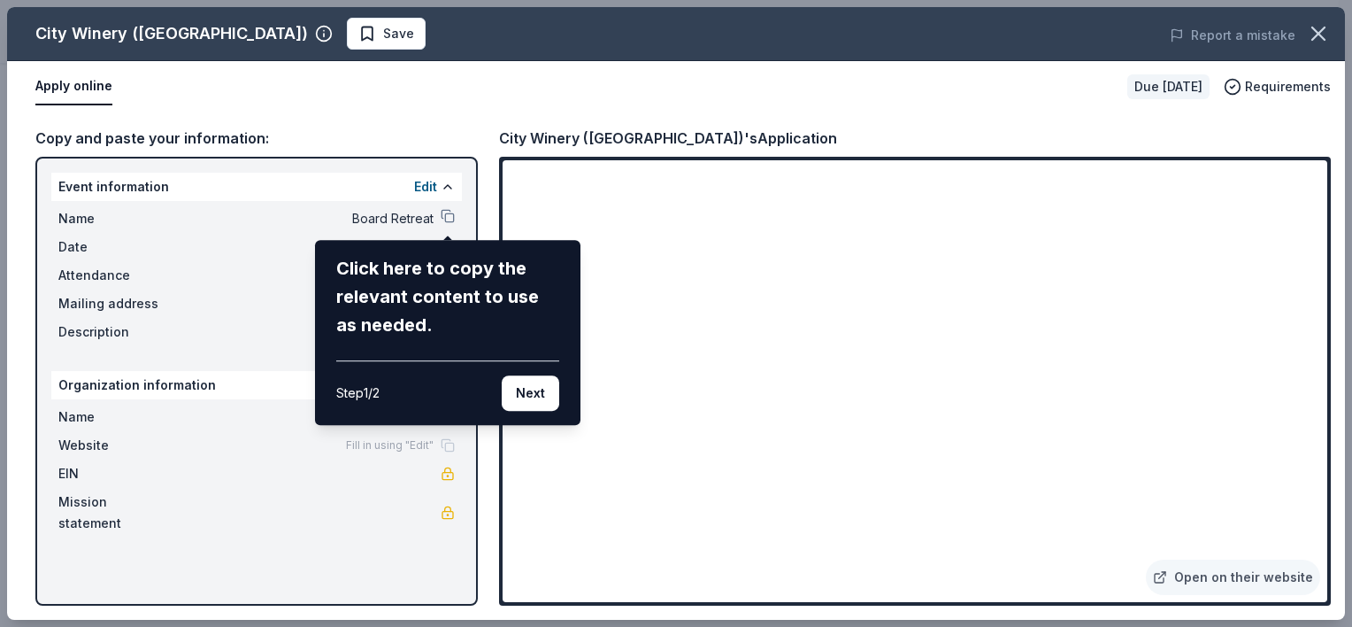
click at [1257, 435] on div "City Winery (Nashville) Save Report a mistake Apply online Due in 23 days Requi…" at bounding box center [676, 313] width 1338 height 612
drag, startPoint x: 1327, startPoint y: 238, endPoint x: 1339, endPoint y: 344, distance: 106.9
click at [1338, 344] on div "City Winery (Nashville) Save Report a mistake Apply online Due in 23 days Requi…" at bounding box center [676, 313] width 1338 height 612
drag, startPoint x: 1317, startPoint y: 206, endPoint x: 1320, endPoint y: 456, distance: 249.6
click at [1338, 482] on div "City Winery (Nashville) Save Report a mistake Apply online Due in 23 days Requi…" at bounding box center [676, 313] width 1352 height 627
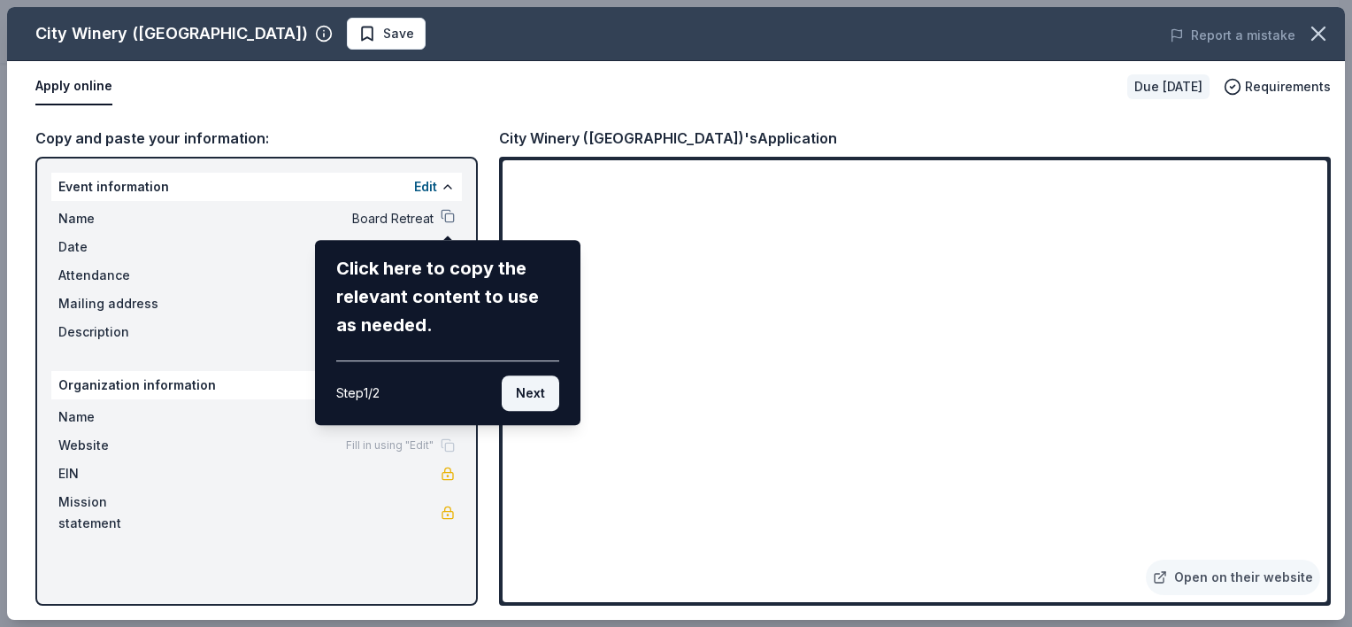
click at [546, 396] on button "Next" at bounding box center [531, 392] width 58 height 35
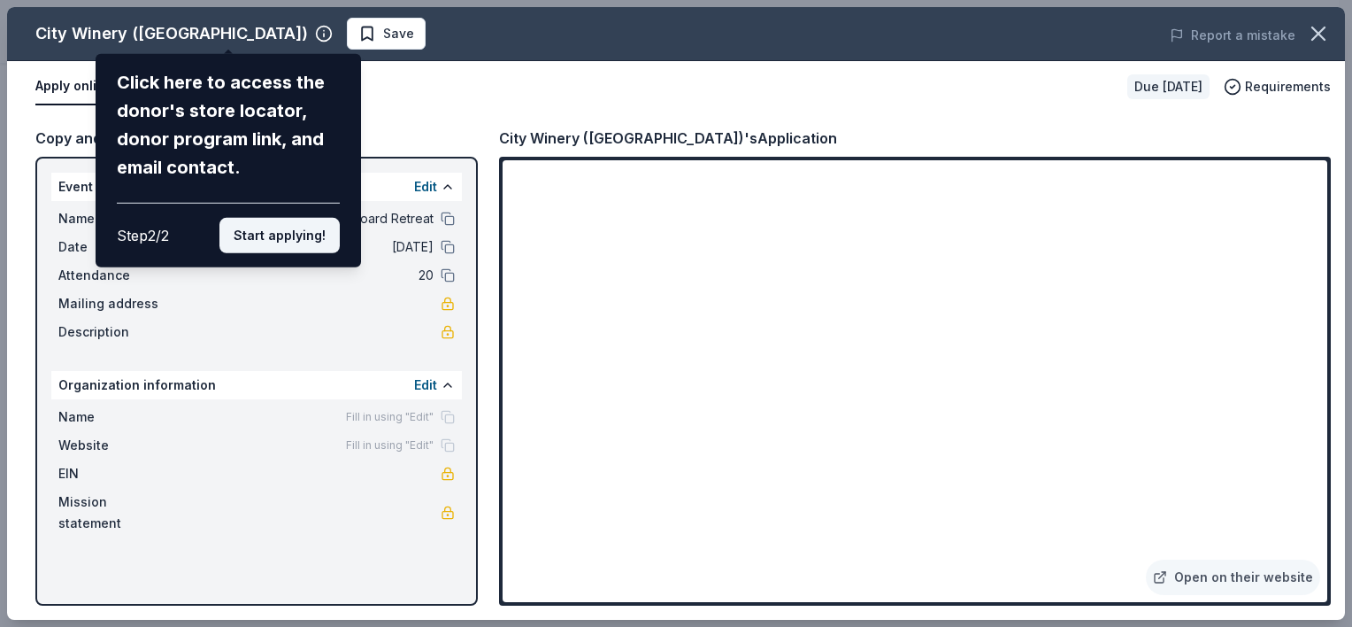
click at [301, 232] on button "Start applying!" at bounding box center [279, 235] width 120 height 35
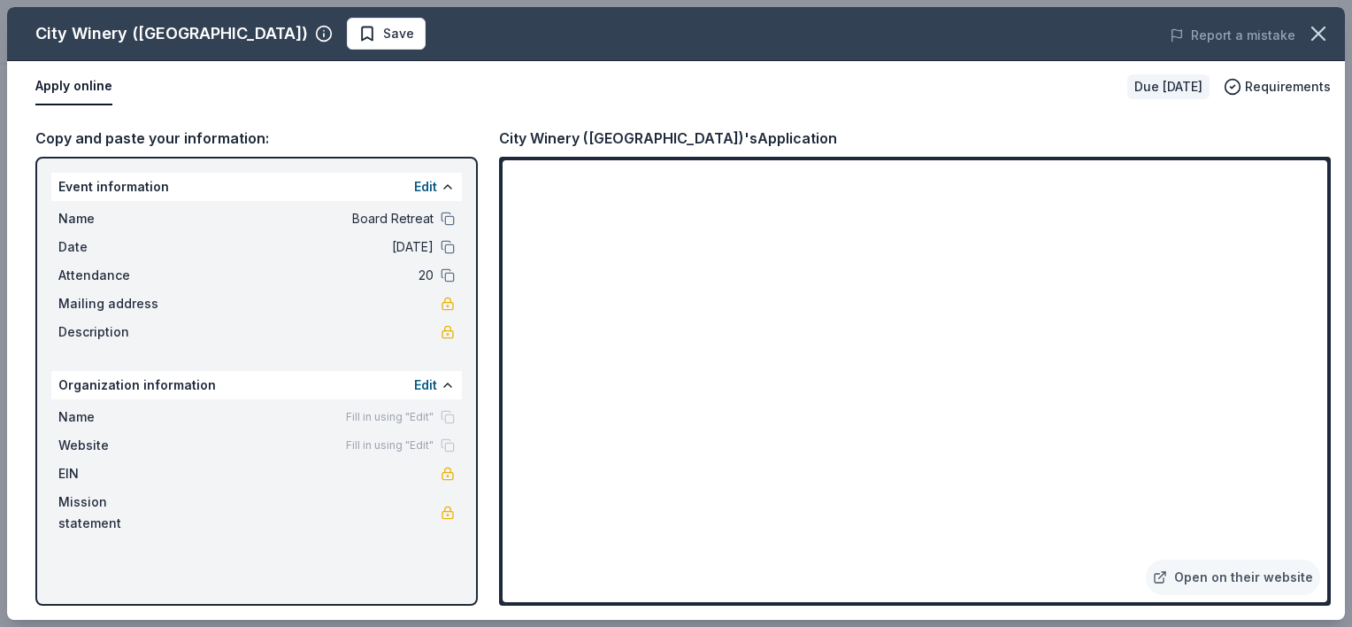
click at [1255, 398] on div "City Winery (Nashville) Save Report a mistake Apply online Due in 23 days Requi…" at bounding box center [676, 313] width 1338 height 612
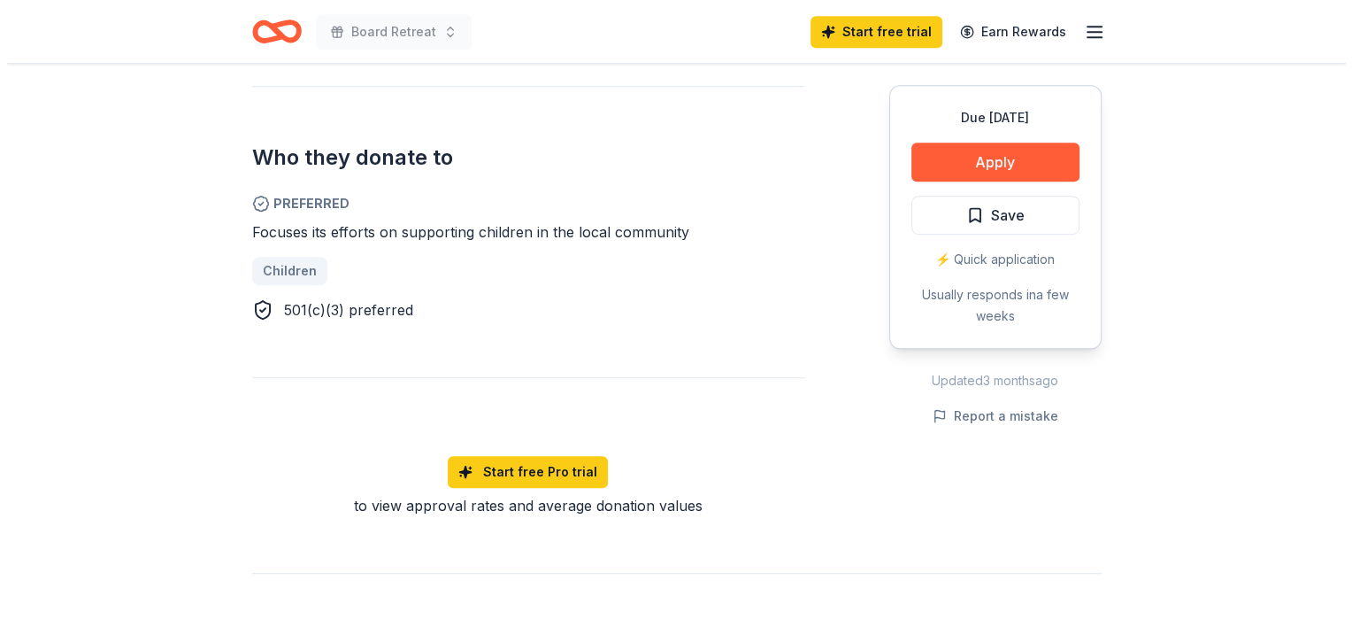
scroll to position [974, 0]
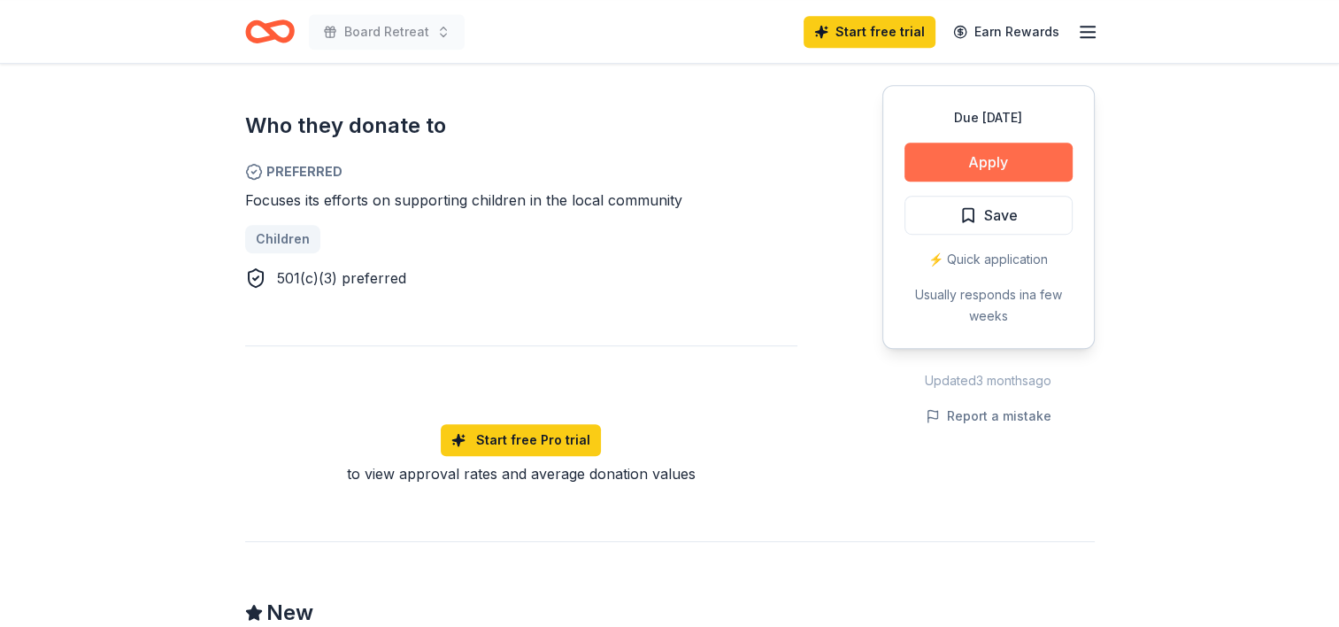
click at [945, 165] on button "Apply" at bounding box center [988, 161] width 168 height 39
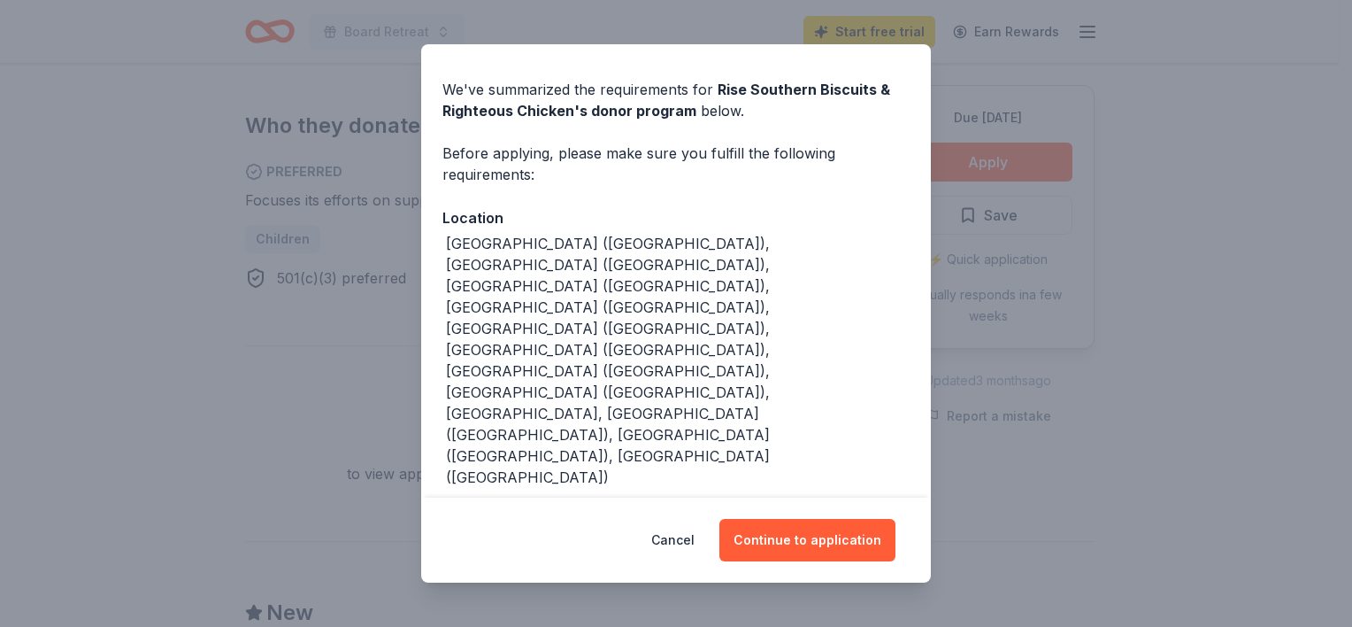
scroll to position [104, 0]
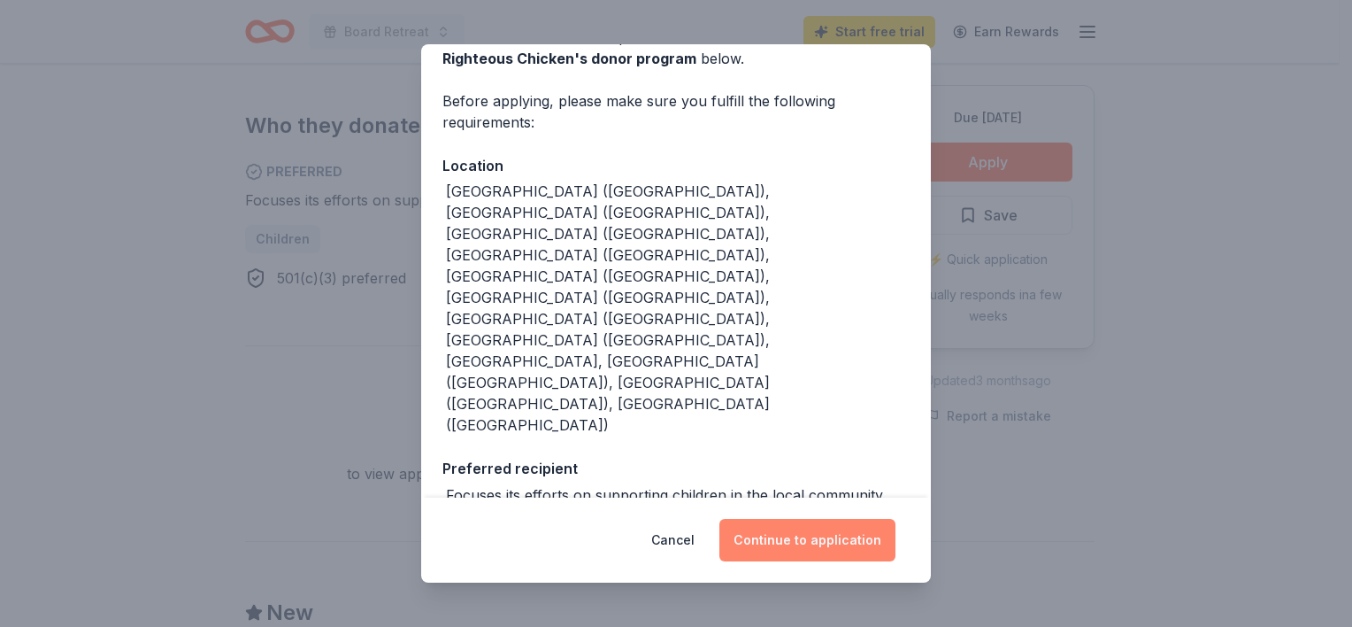
click at [858, 535] on button "Continue to application" at bounding box center [808, 540] width 176 height 42
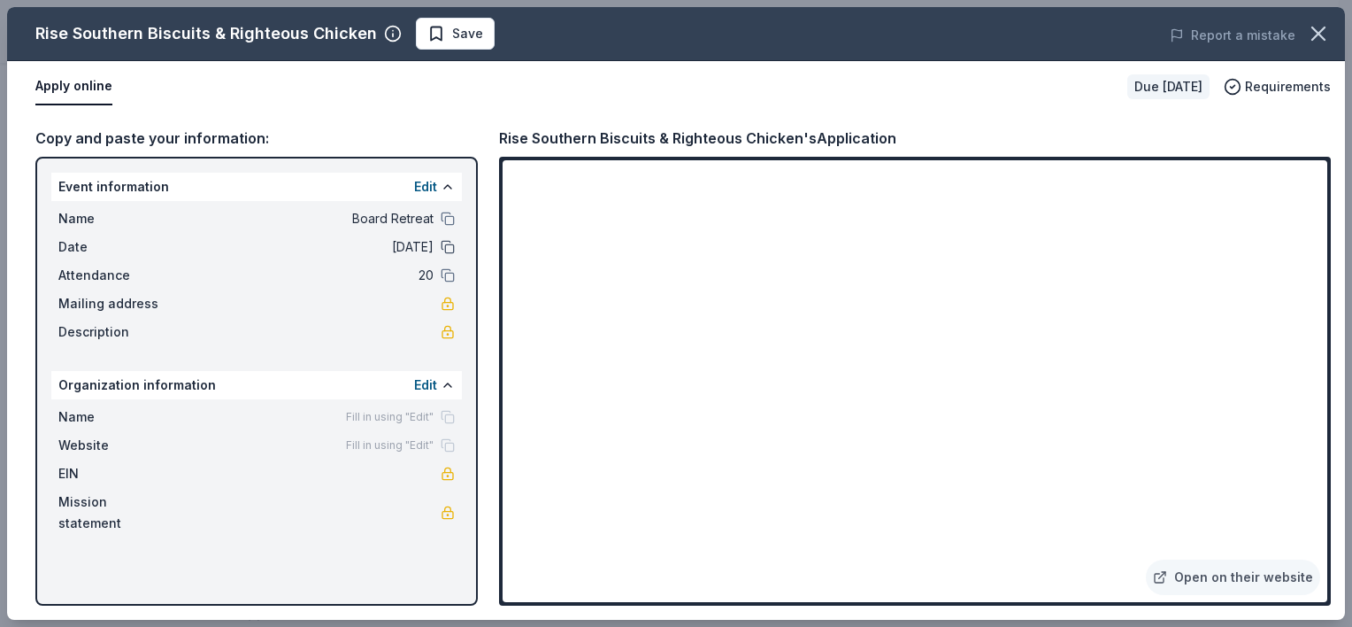
click at [444, 242] on button at bounding box center [448, 247] width 14 height 14
drag, startPoint x: 807, startPoint y: 130, endPoint x: 658, endPoint y: 124, distance: 149.7
click at [658, 124] on div "Copy and paste your information: Event information Edit Name Board Retreat Date…" at bounding box center [676, 365] width 1338 height 507
click at [499, 135] on div "Rise Southern Biscuits & Righteous Chicken's Application" at bounding box center [697, 138] width 397 height 23
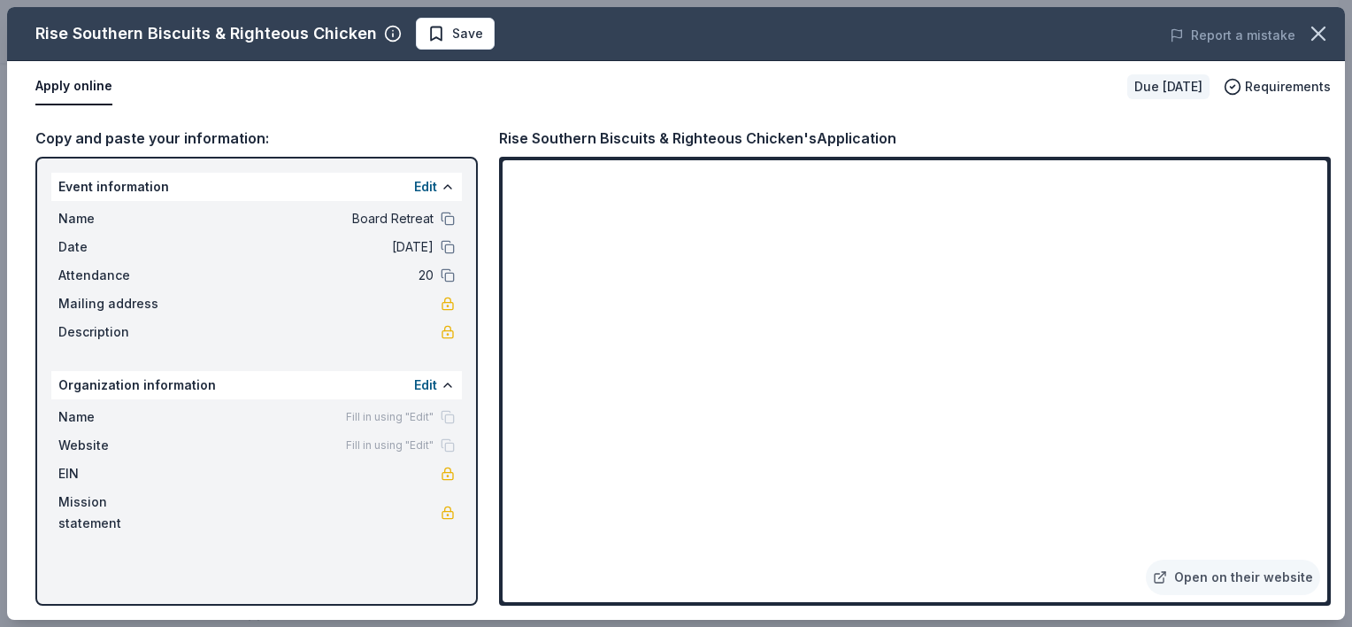
drag, startPoint x: 507, startPoint y: 135, endPoint x: 704, endPoint y: 122, distance: 196.9
click at [702, 134] on div "Rise Southern Biscuits & Righteous Chicken's Application" at bounding box center [697, 138] width 397 height 23
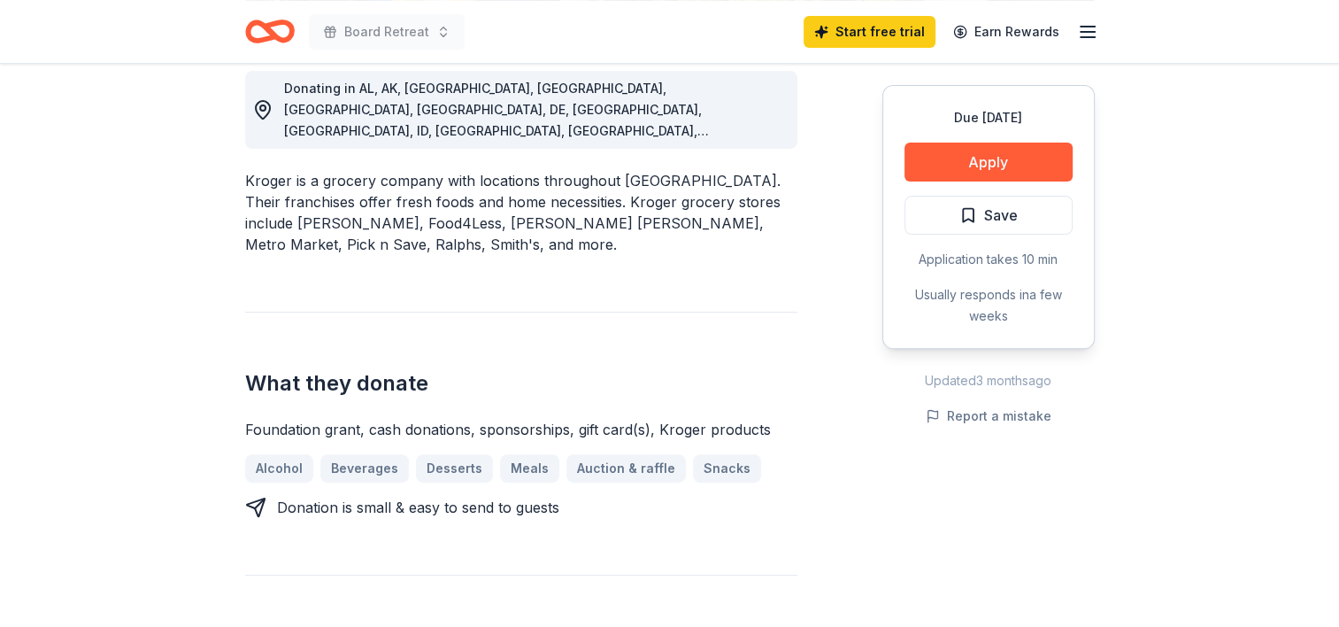
scroll to position [354, 0]
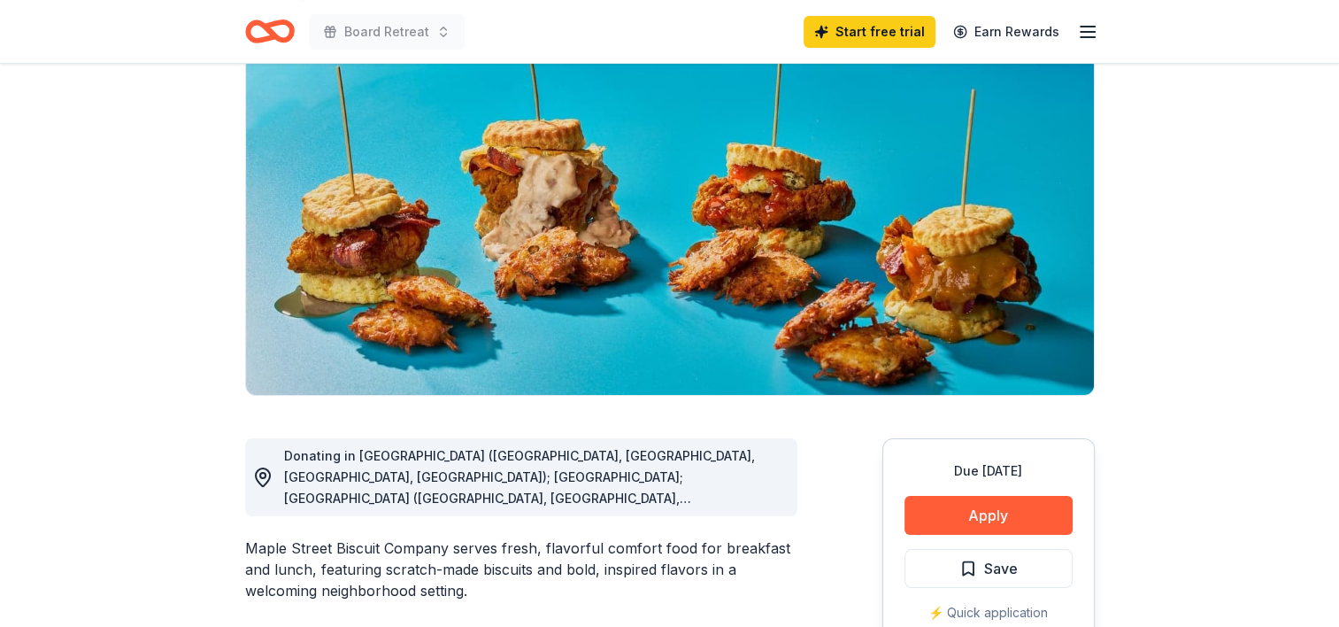
scroll to position [266, 0]
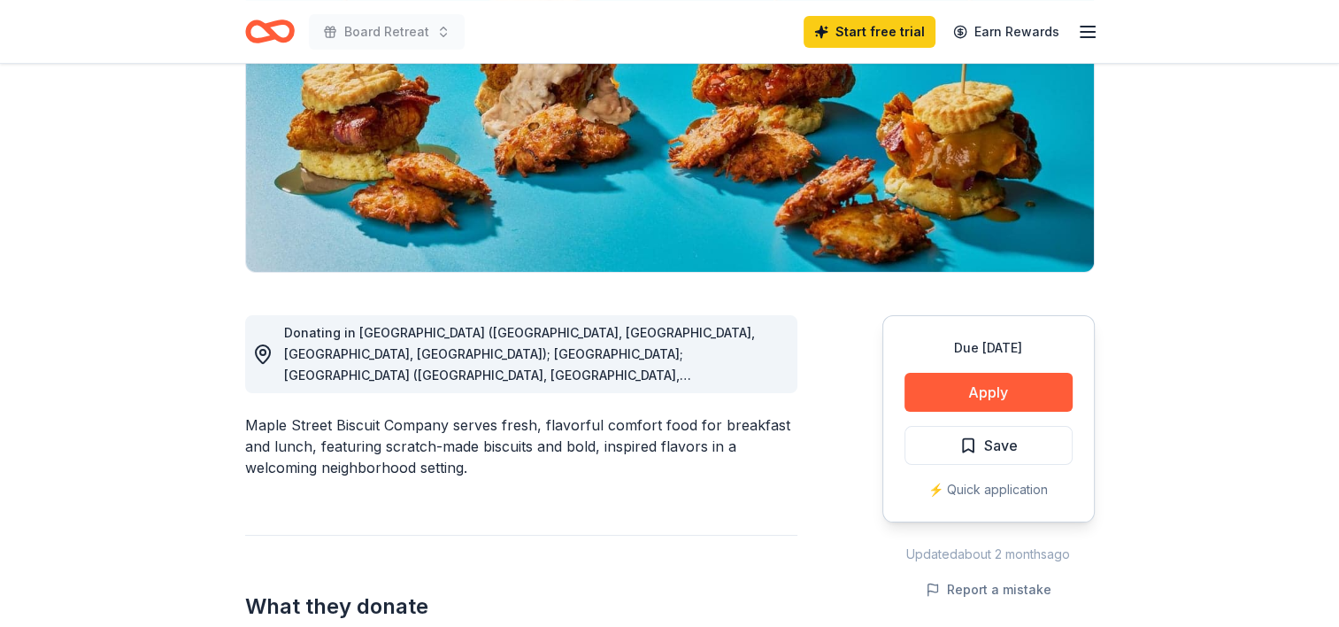
click at [518, 368] on span "Donating in [GEOGRAPHIC_DATA] ([GEOGRAPHIC_DATA], [GEOGRAPHIC_DATA], [GEOGRAPHI…" at bounding box center [519, 502] width 471 height 355
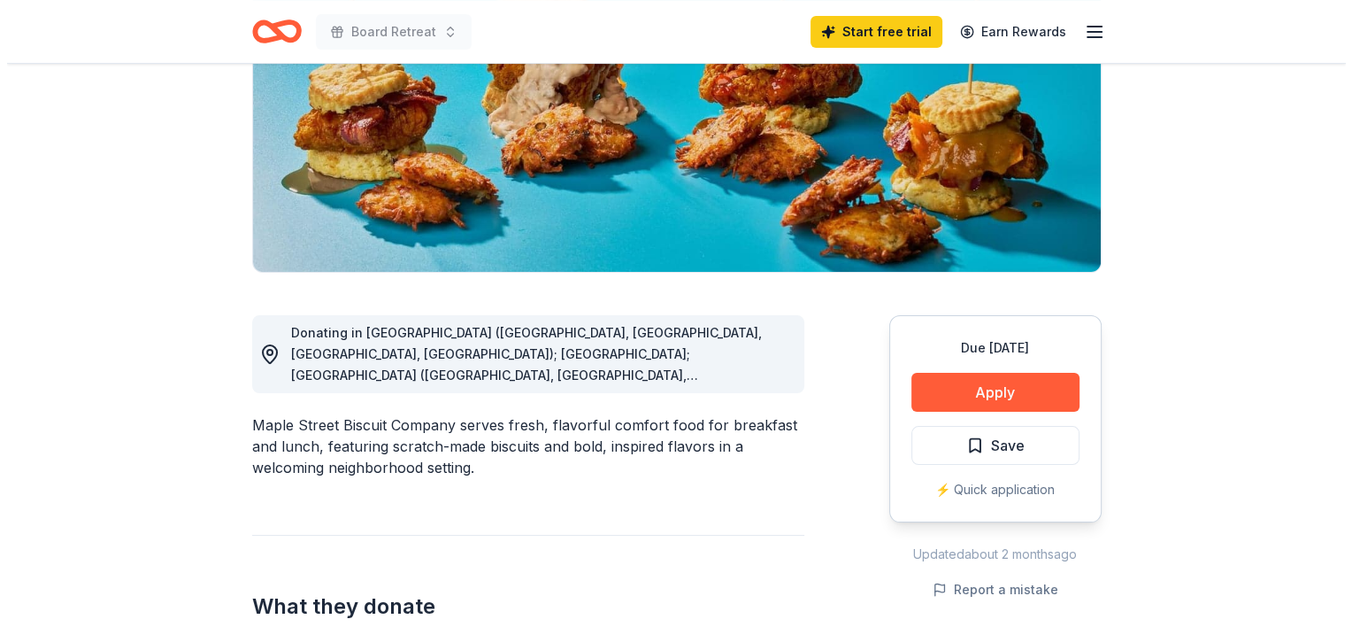
scroll to position [177, 0]
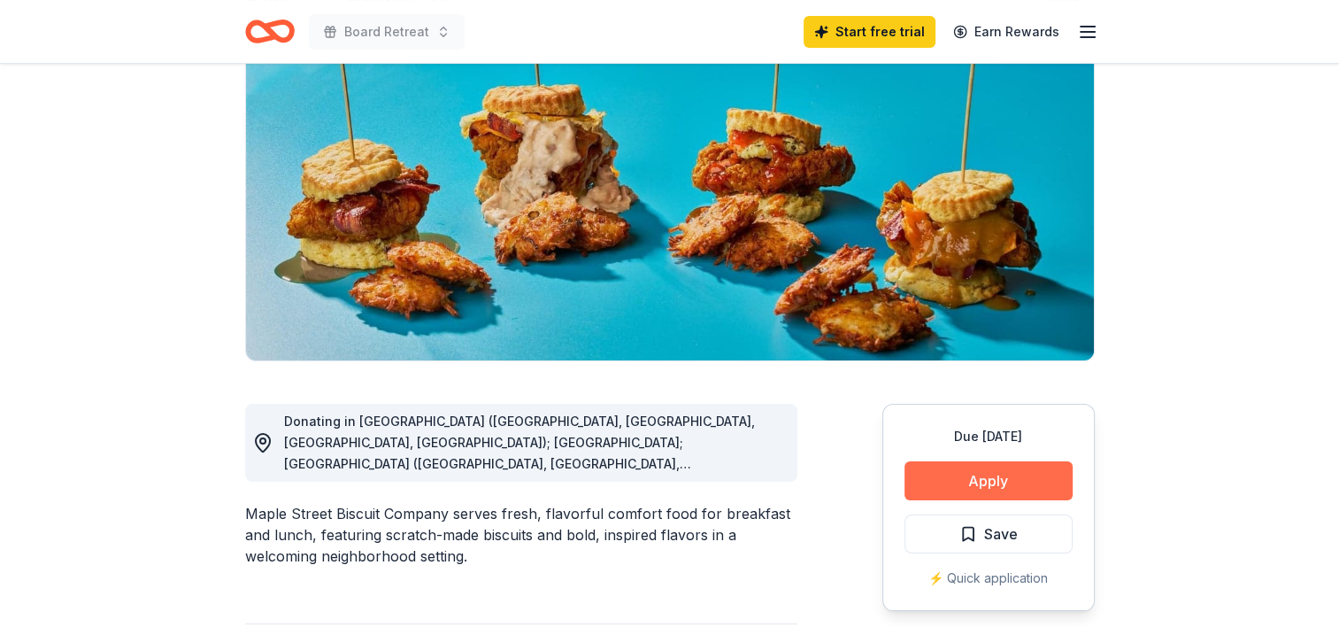
click at [1033, 478] on button "Apply" at bounding box center [988, 480] width 168 height 39
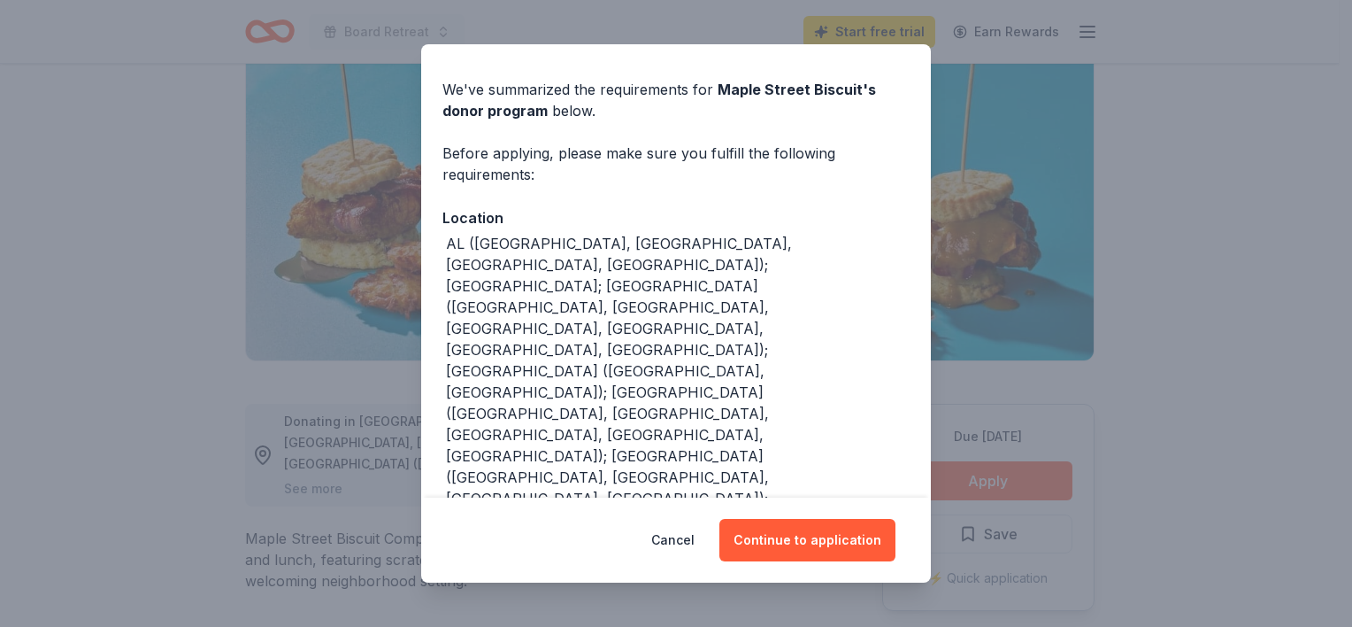
scroll to position [74, 0]
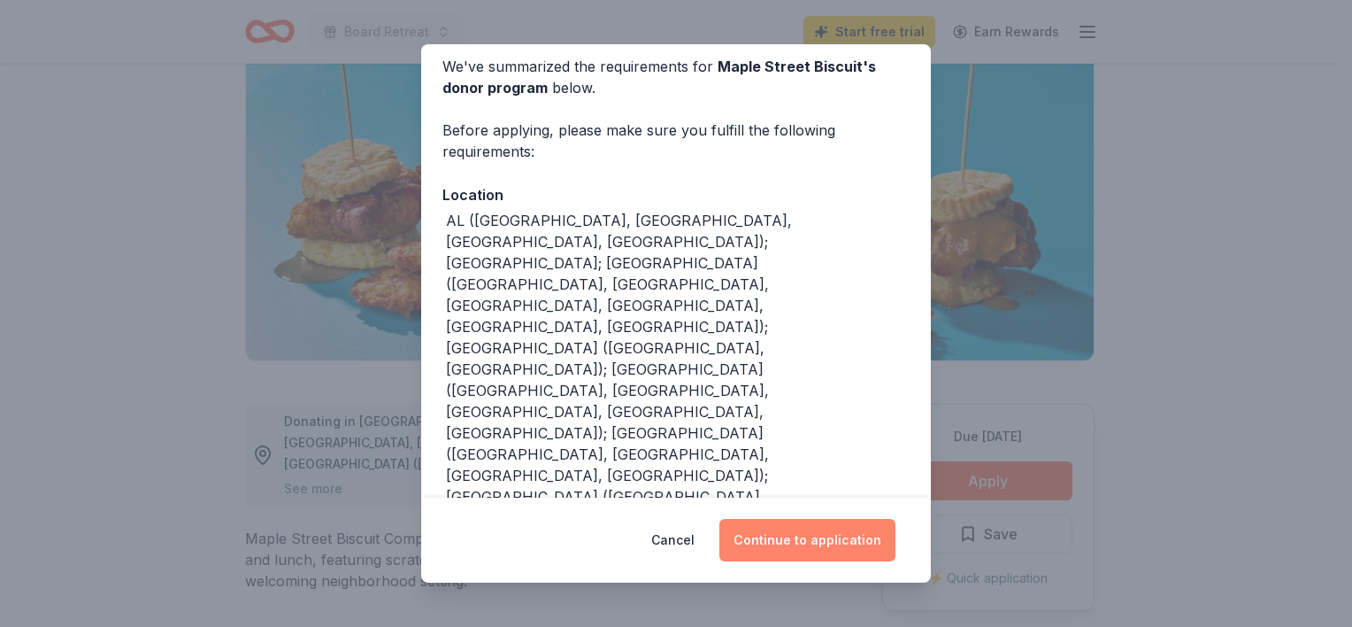
click at [809, 542] on button "Continue to application" at bounding box center [808, 540] width 176 height 42
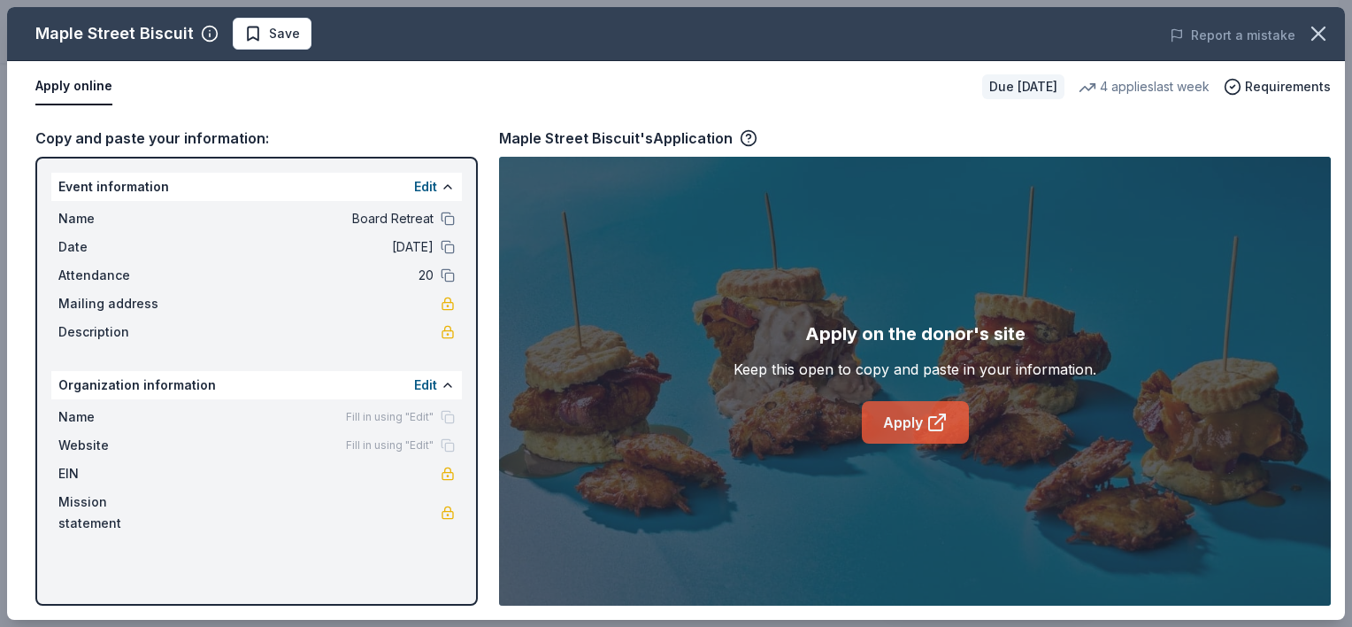
click at [906, 428] on link "Apply" at bounding box center [915, 422] width 107 height 42
